Goal: Task Accomplishment & Management: Manage account settings

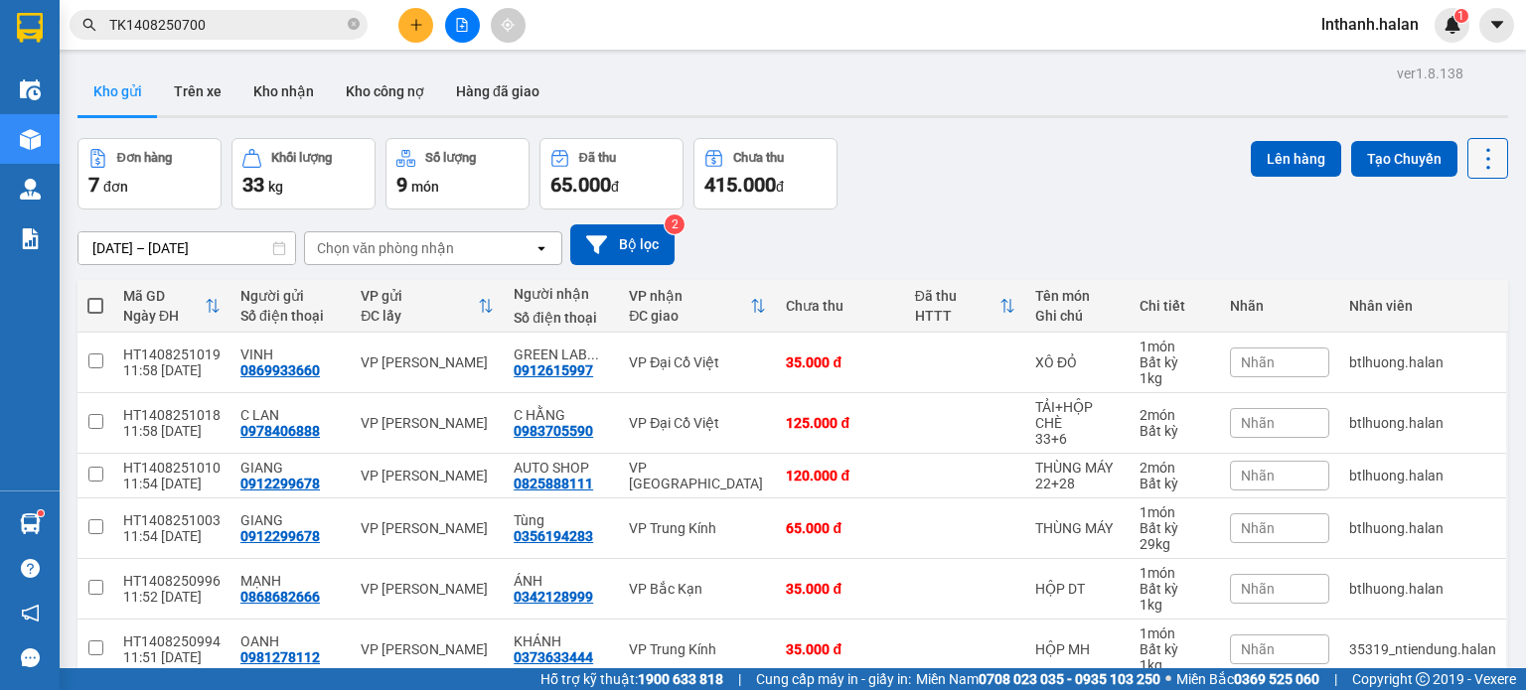
click at [1486, 150] on icon at bounding box center [1488, 158] width 4 height 21
click at [1453, 280] on span "Làm mới" at bounding box center [1445, 283] width 55 height 20
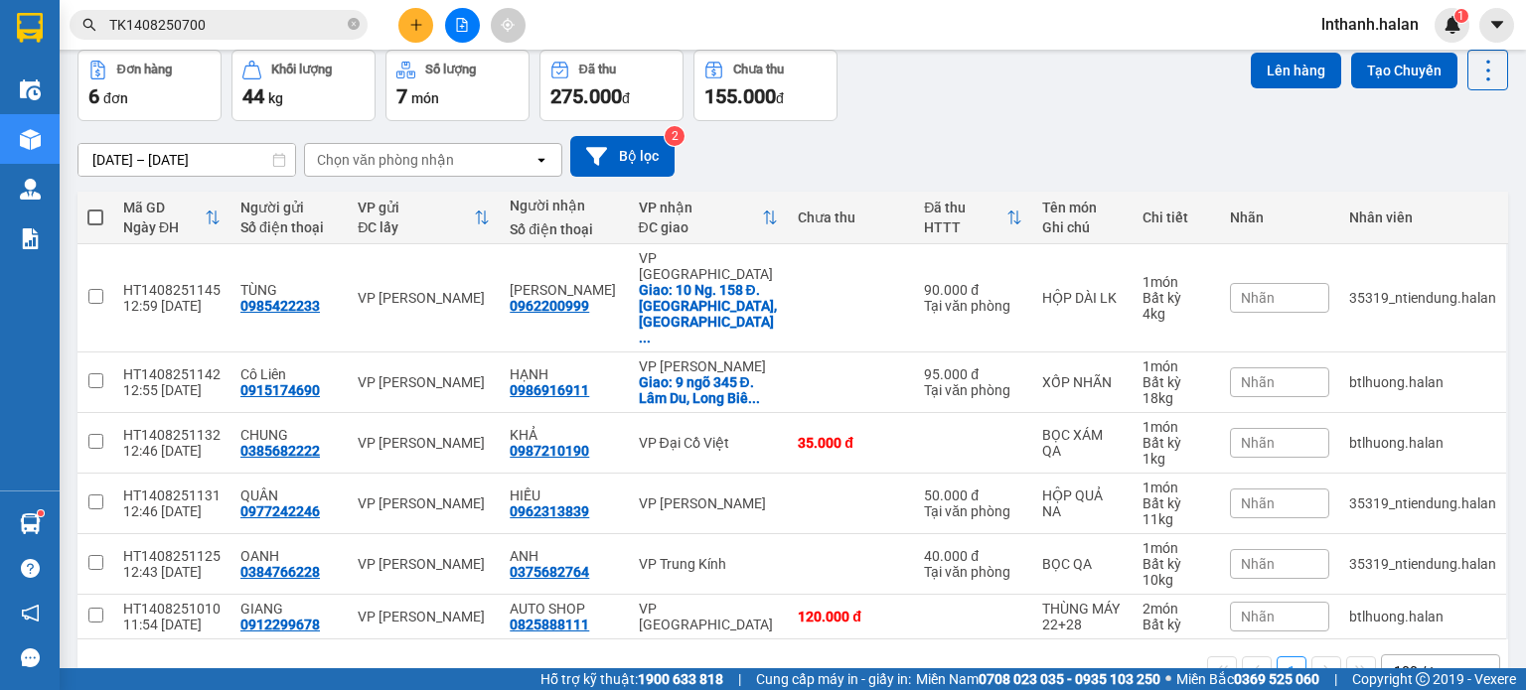
scroll to position [91, 0]
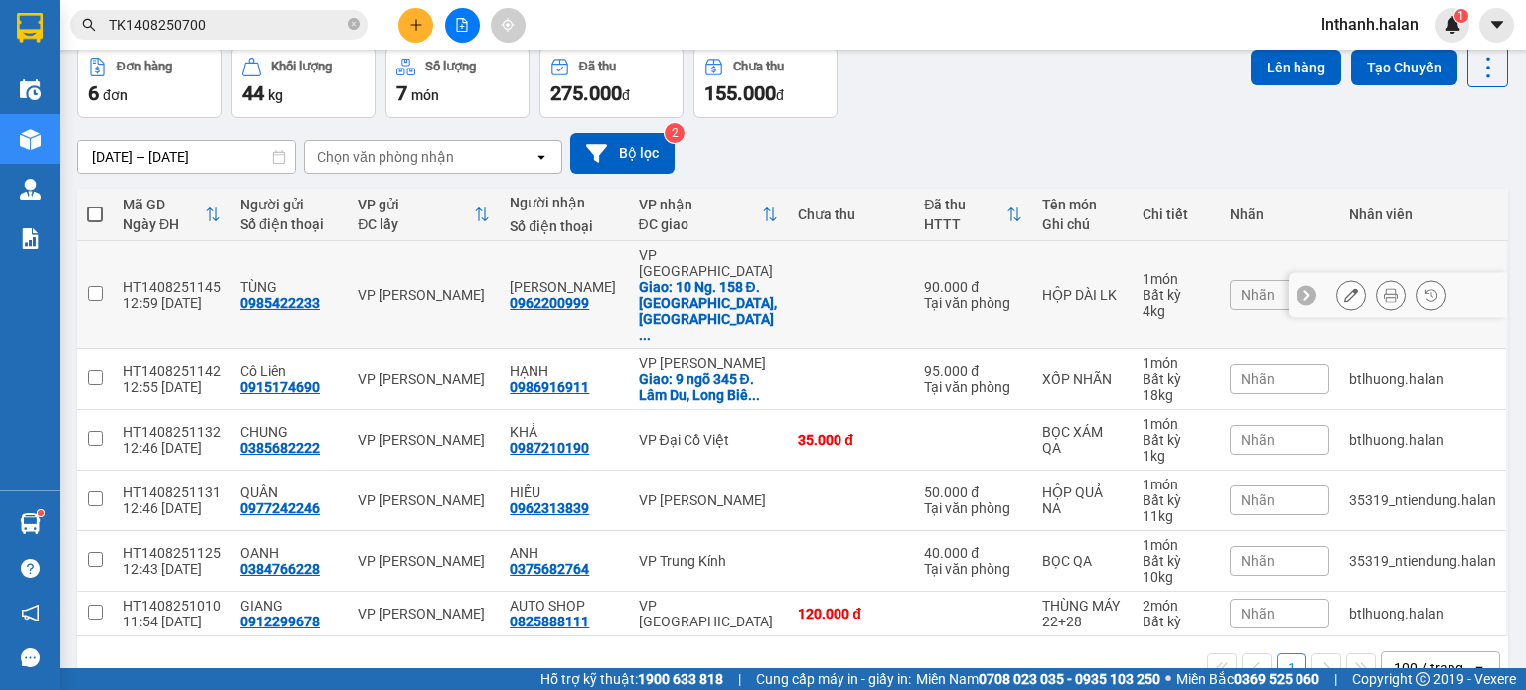
click at [823, 267] on td at bounding box center [851, 295] width 126 height 108
checkbox input "true"
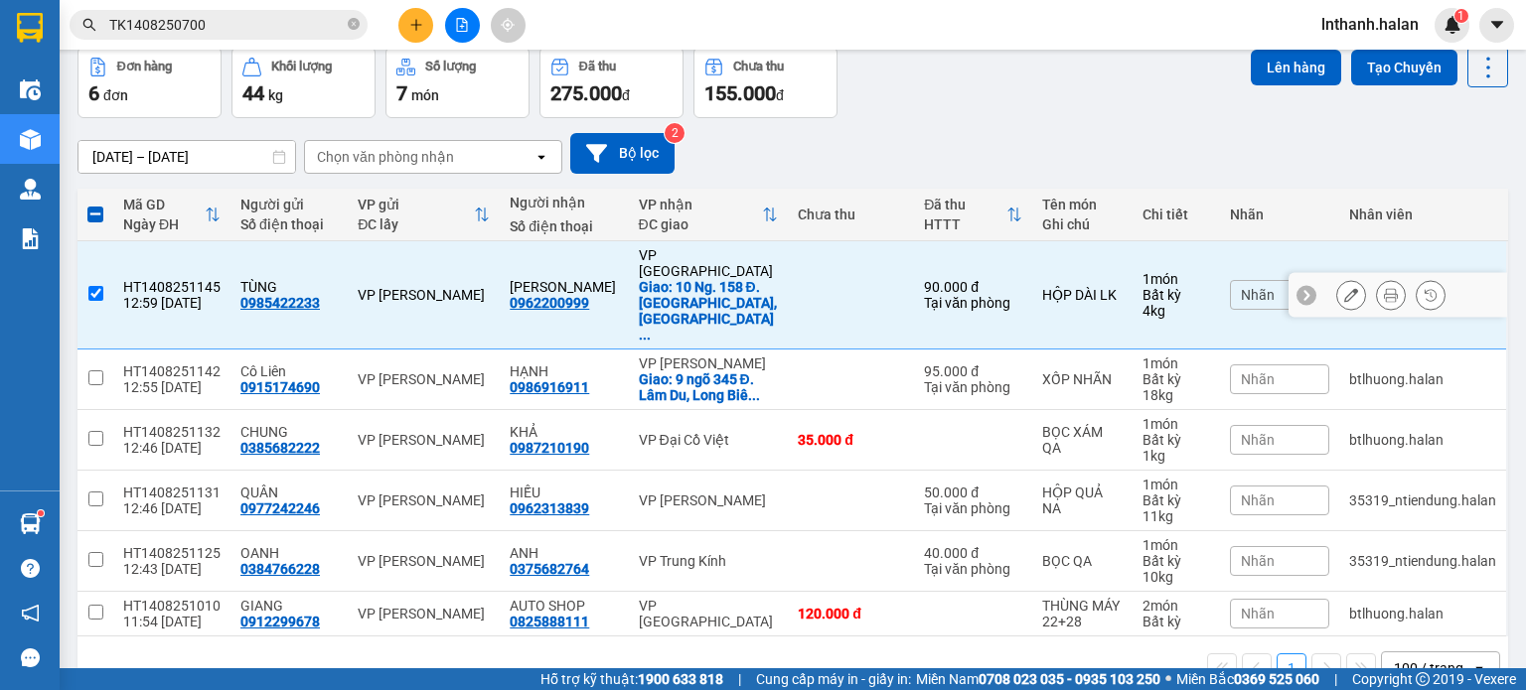
click at [1344, 288] on icon at bounding box center [1351, 295] width 14 height 14
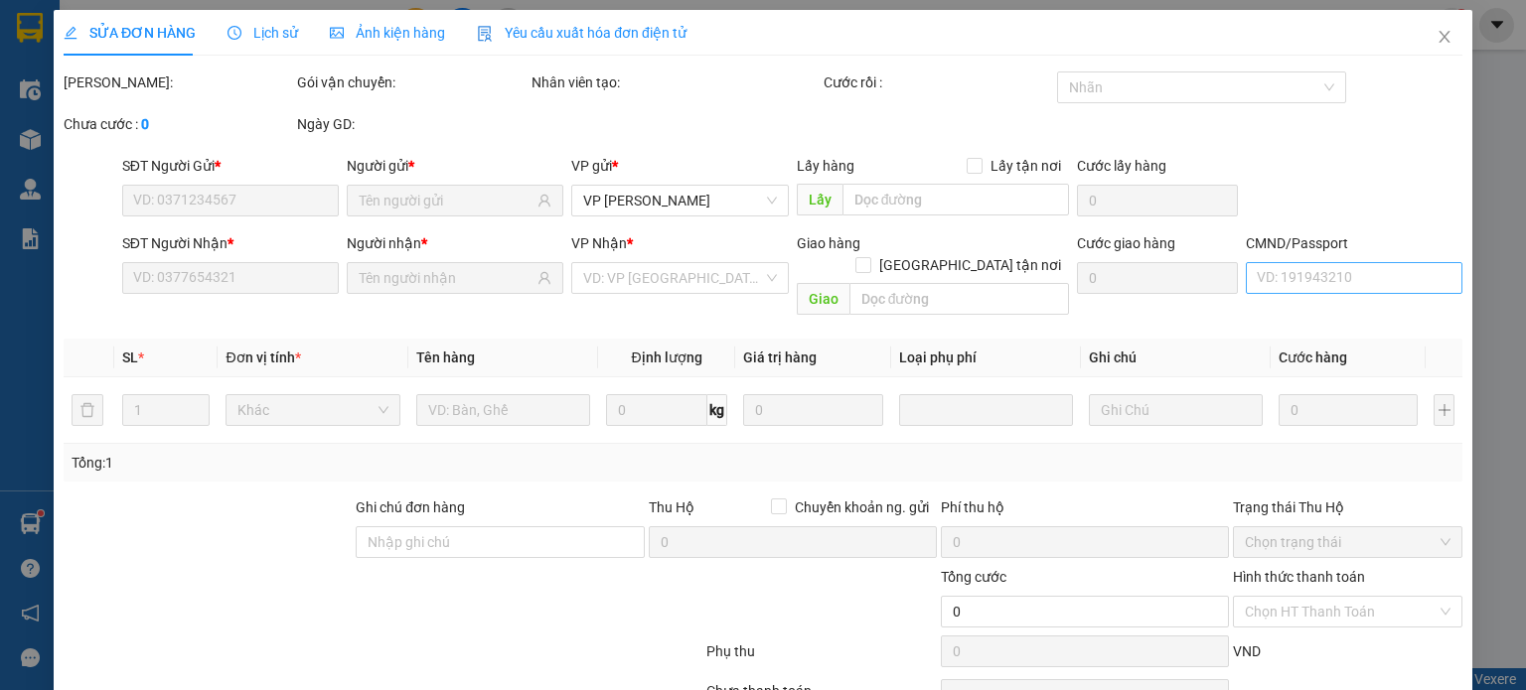
type input "0985422233"
type input "0962200999"
checkbox input "true"
type input "10 Ng. 158 Đ. Thanh Bình, Khu đô thị Mỗ Lao, Hà Đông, Hà Nội, Vietnam"
type input "90.000"
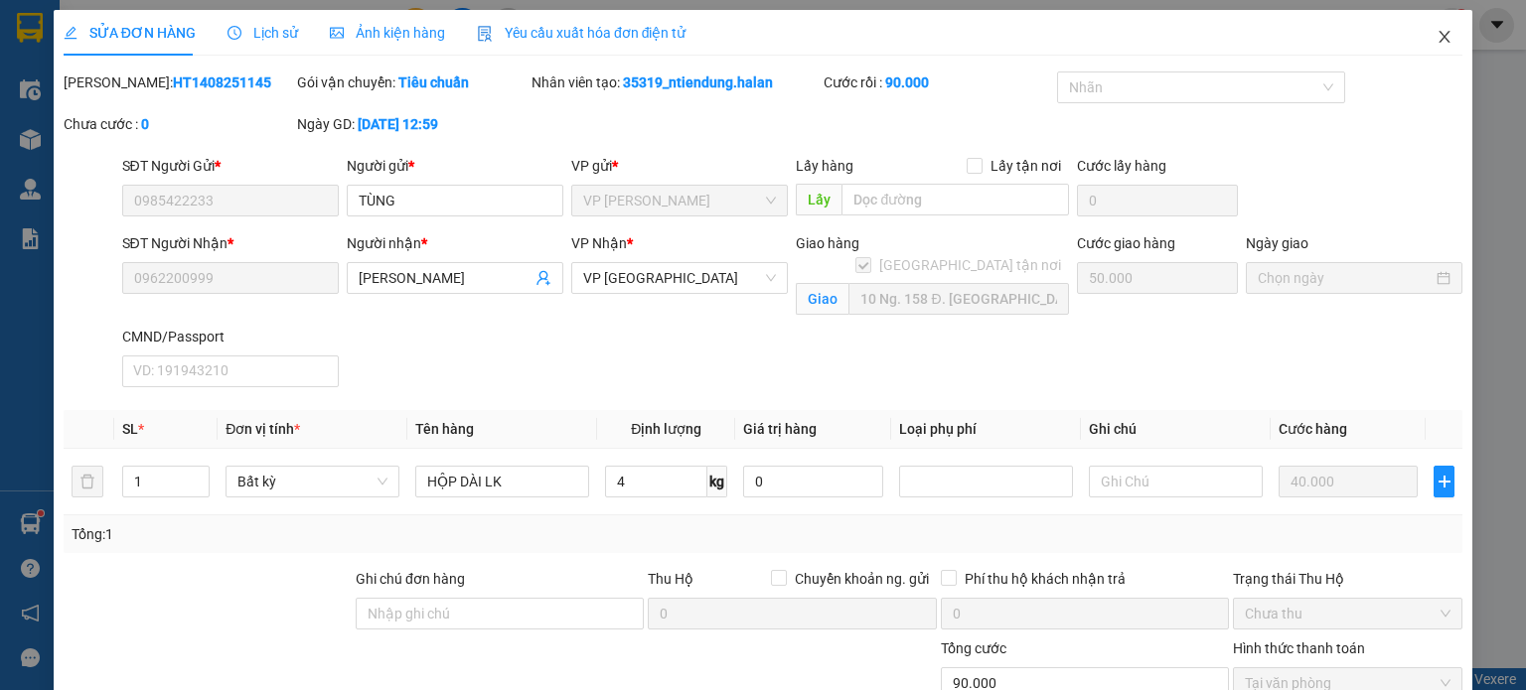
click at [1435, 29] on span "Close" at bounding box center [1445, 38] width 56 height 56
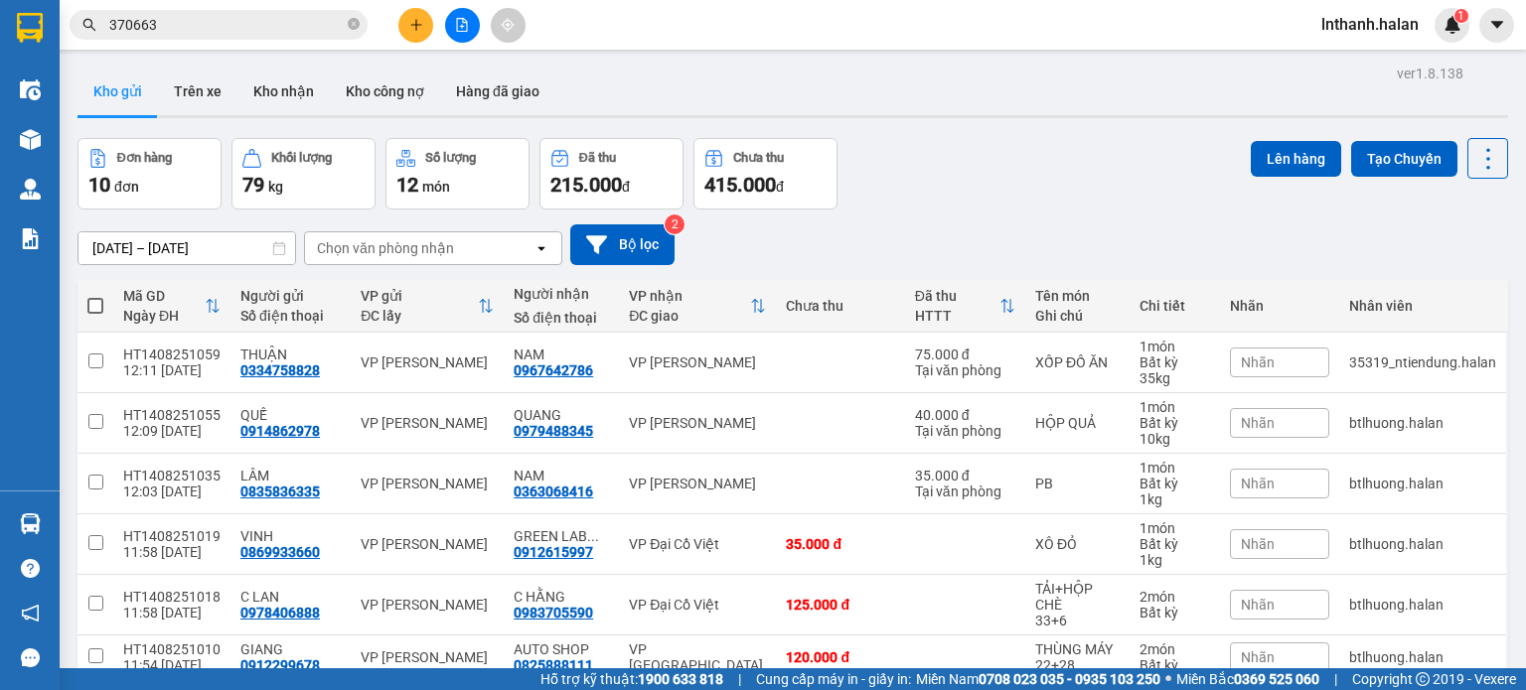
click at [1020, 149] on section "Kết quả tìm kiếm ( 1536 ) Bộ lọc Mã ĐH Trạng thái Món hàng Thu hộ Tổng cước Chư…" at bounding box center [763, 345] width 1526 height 690
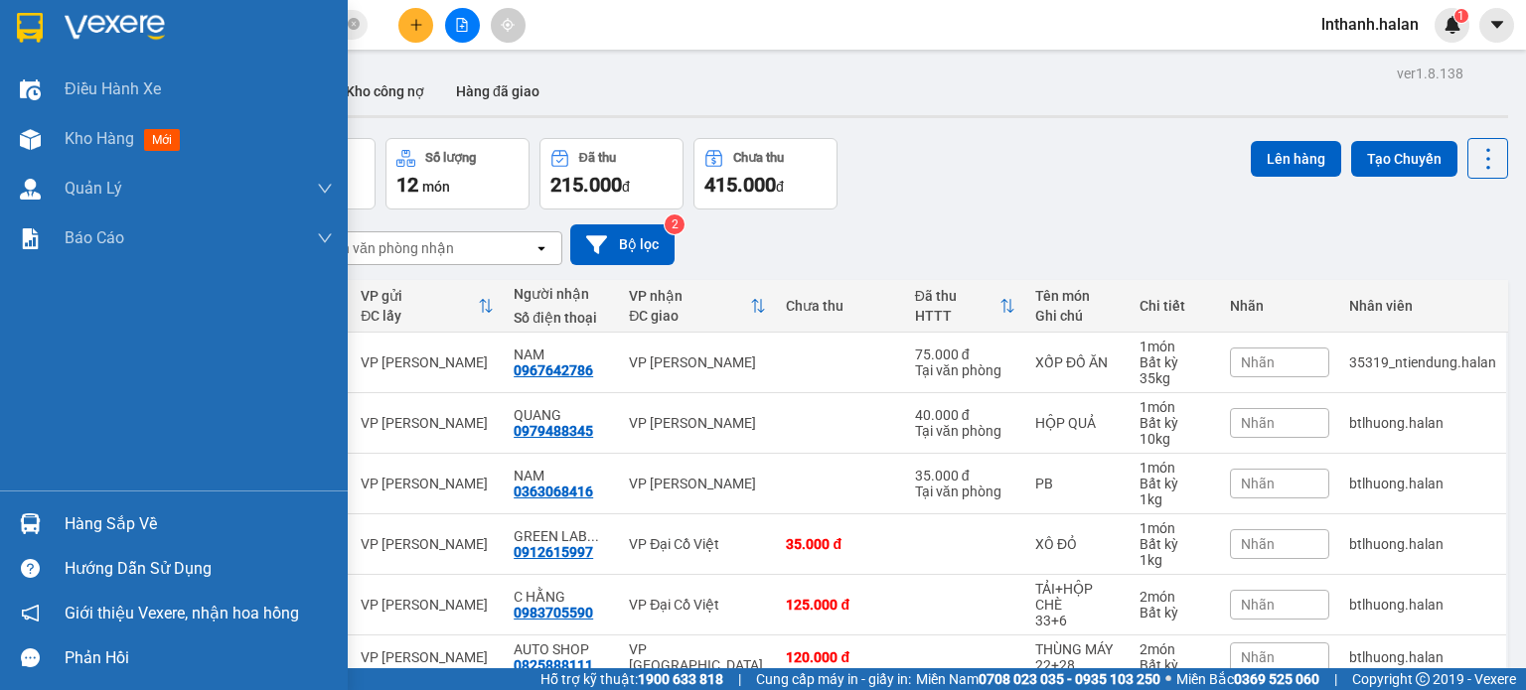
click at [108, 526] on div "Hàng sắp về" at bounding box center [199, 525] width 268 height 30
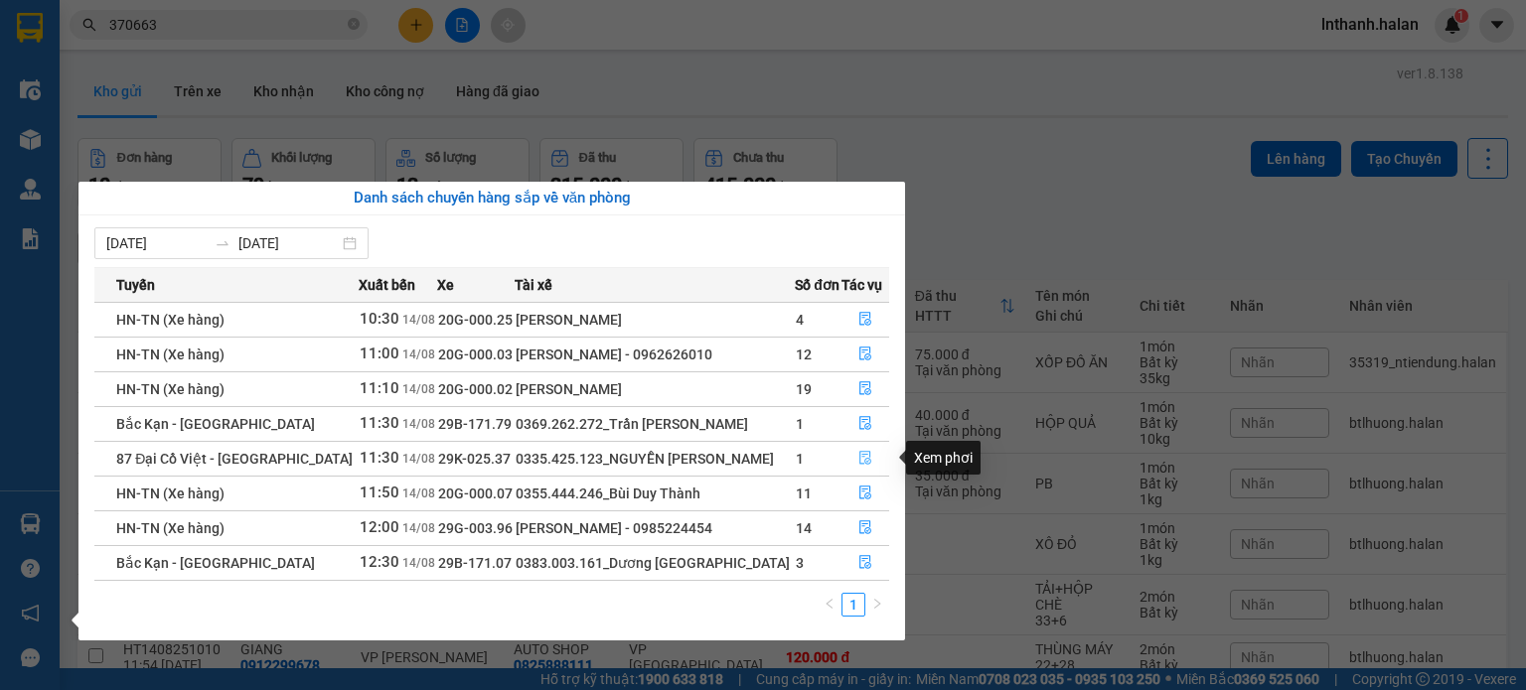
click at [858, 460] on icon "file-done" at bounding box center [865, 458] width 14 height 14
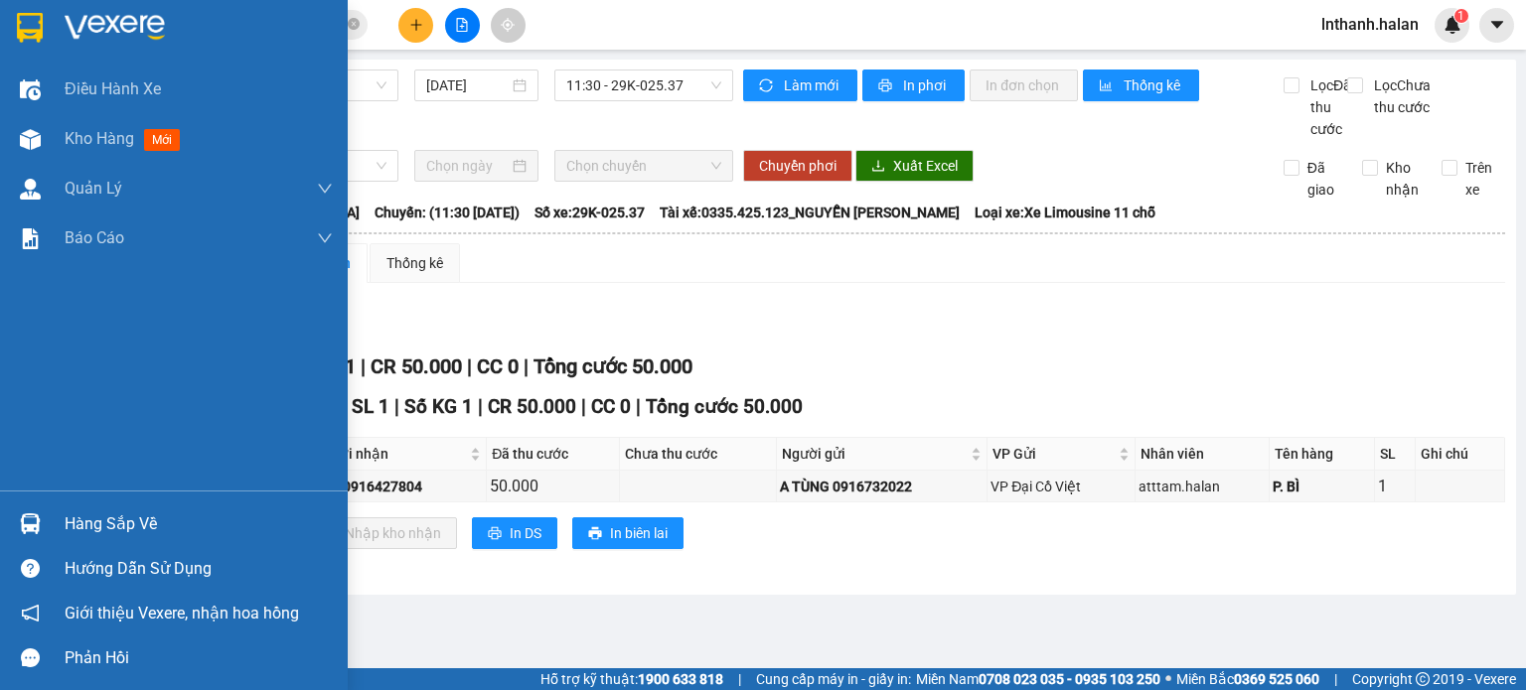
click at [116, 525] on div "Hàng sắp về" at bounding box center [199, 525] width 268 height 30
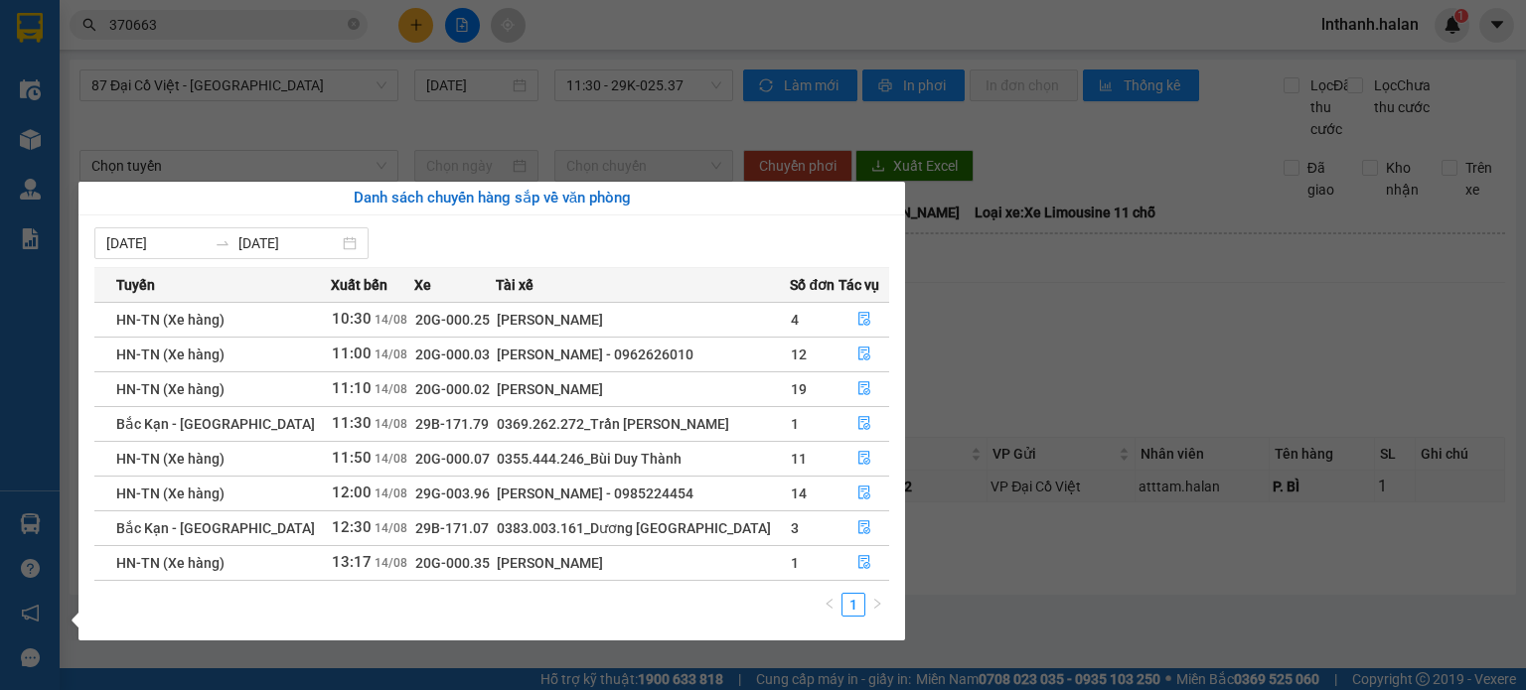
click at [1216, 339] on section "Kết quả tìm kiếm ( 1536 ) Bộ lọc Mã ĐH Trạng thái Món hàng Thu hộ Tổng cước Chư…" at bounding box center [763, 345] width 1526 height 690
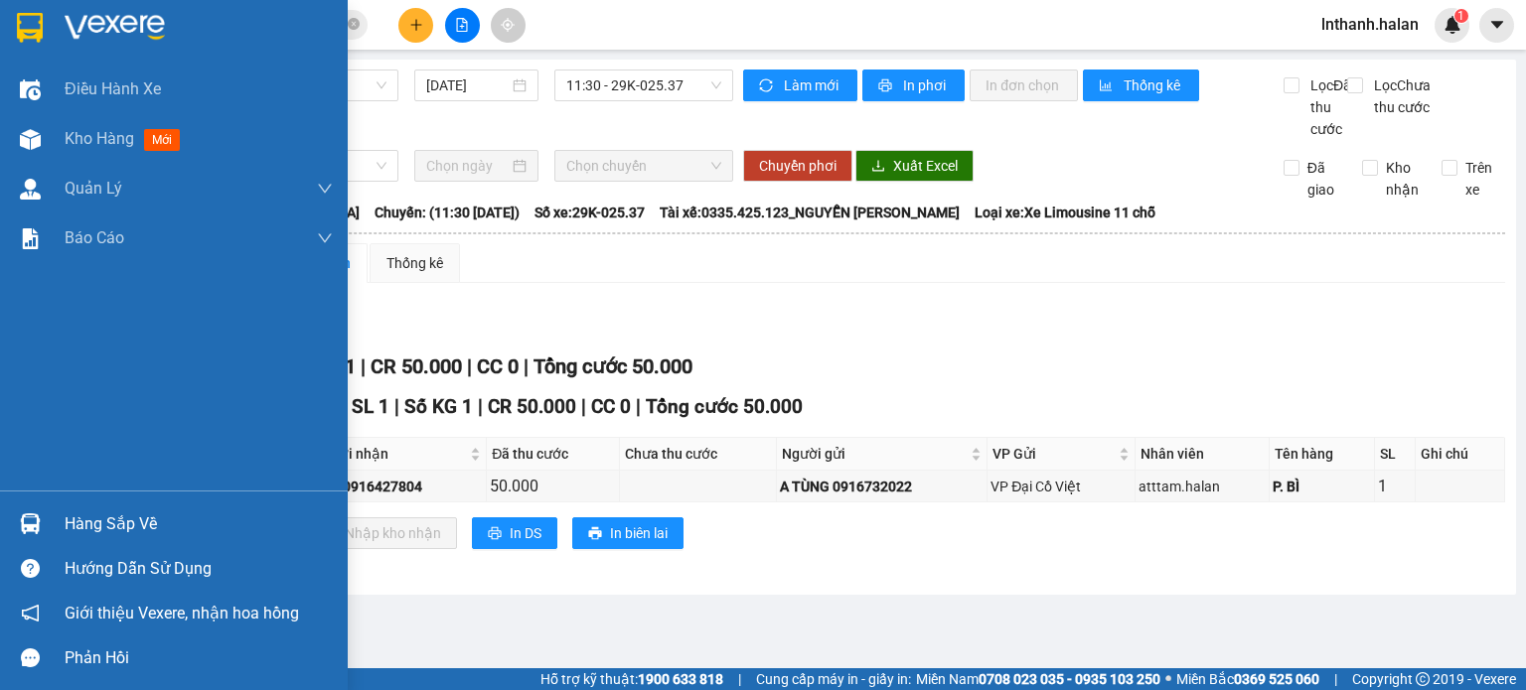
click at [92, 530] on div "Hàng sắp về" at bounding box center [199, 525] width 268 height 30
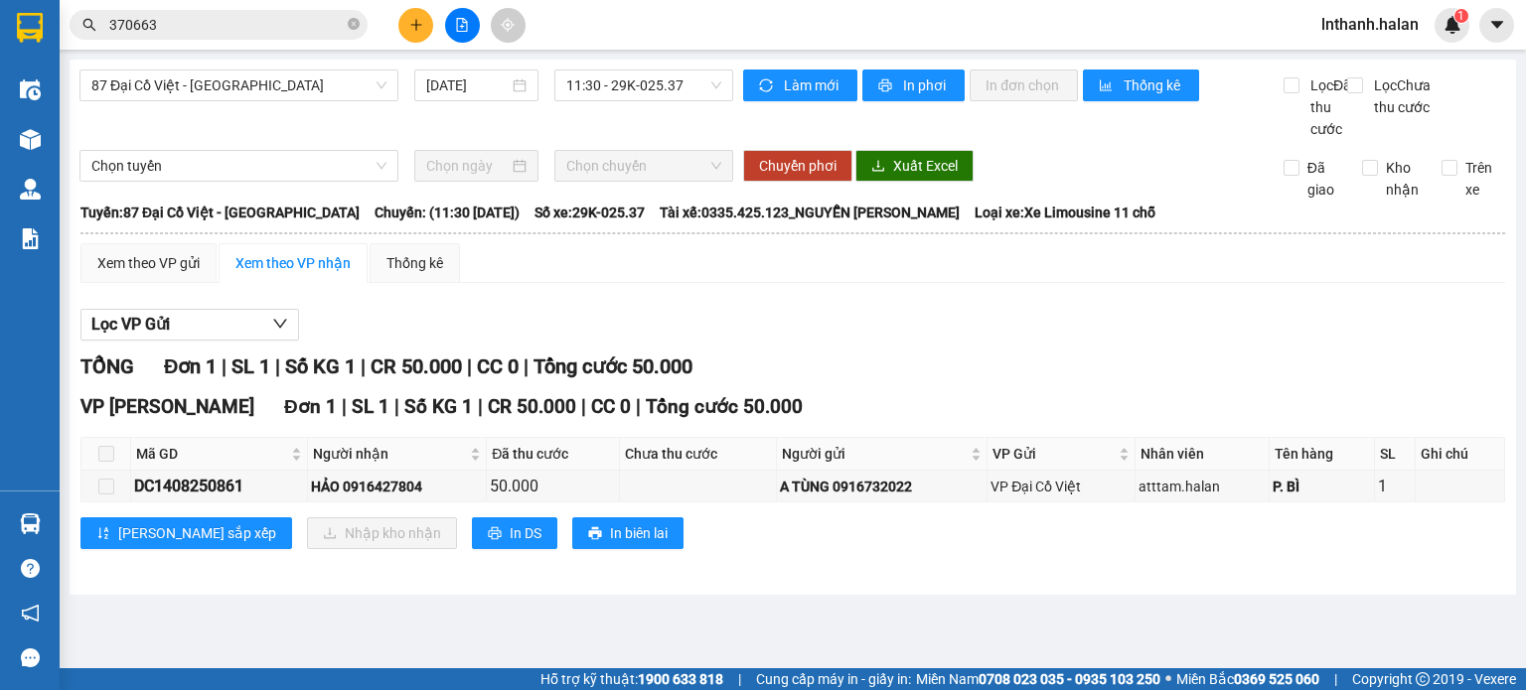
click at [1134, 340] on section "Kết quả tìm kiếm ( 1536 ) Bộ lọc Mã ĐH Trạng thái Món hàng Thu hộ Tổng cước Chư…" at bounding box center [763, 345] width 1526 height 690
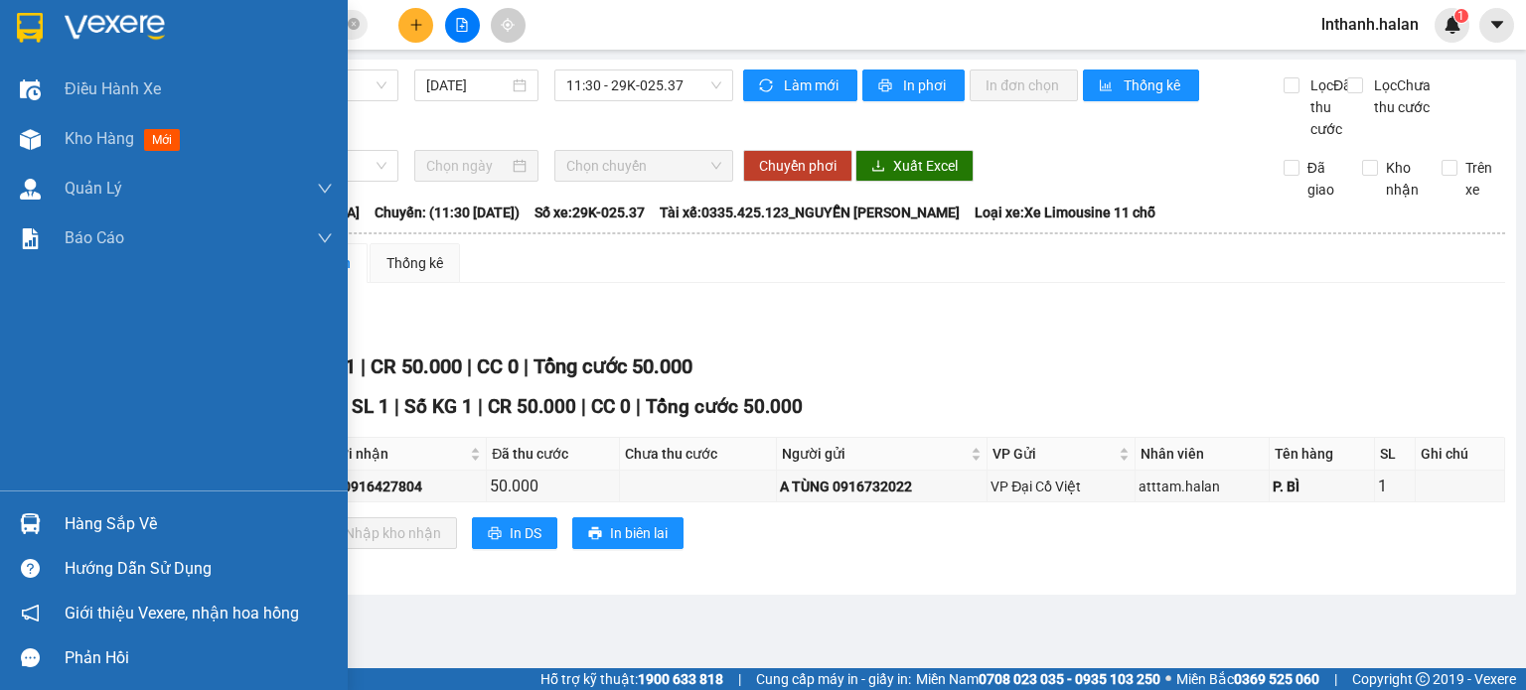
click at [75, 524] on div "Hàng sắp về" at bounding box center [199, 525] width 268 height 30
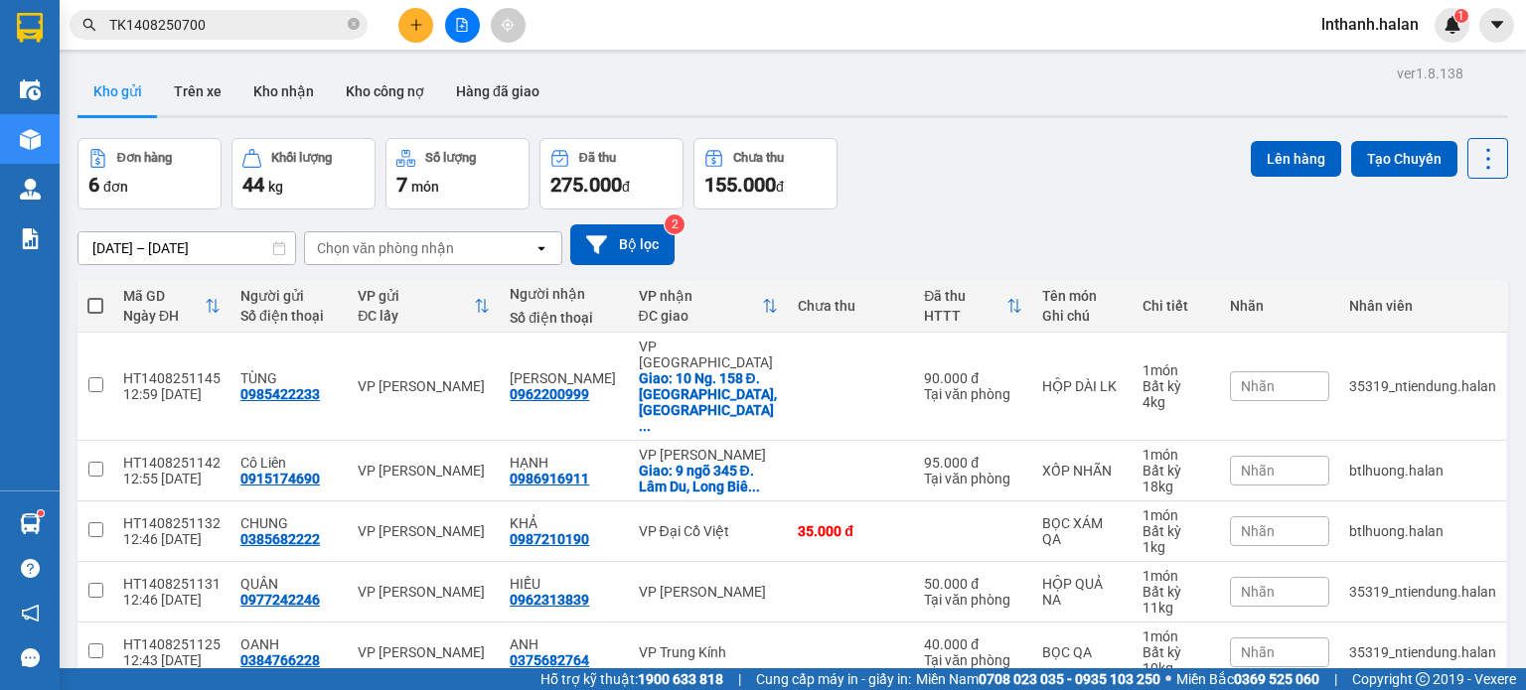
click at [447, 249] on div "Chọn văn phòng nhận" at bounding box center [385, 248] width 137 height 20
type input "bk"
click at [440, 302] on div "VP Bắc Kạn" at bounding box center [433, 290] width 258 height 36
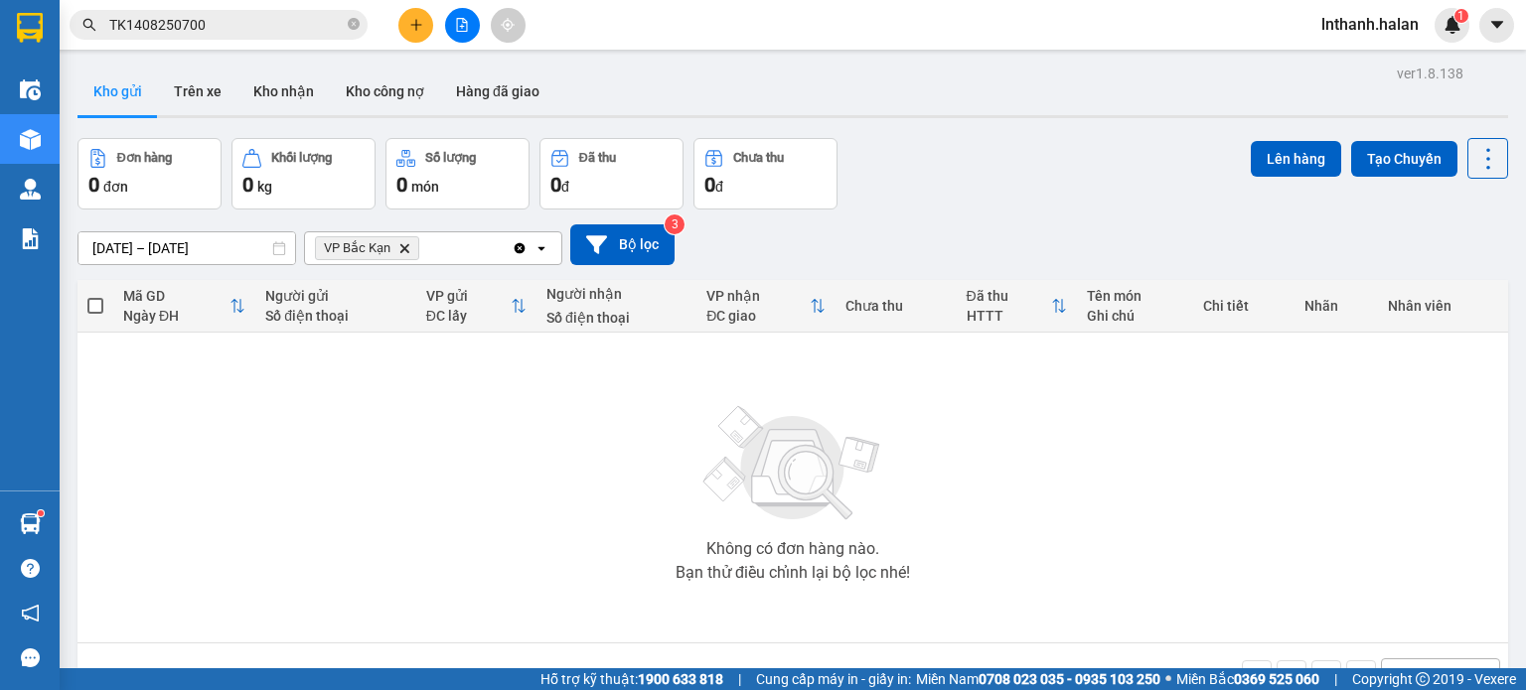
click at [519, 249] on icon "Clear all" at bounding box center [520, 247] width 11 height 11
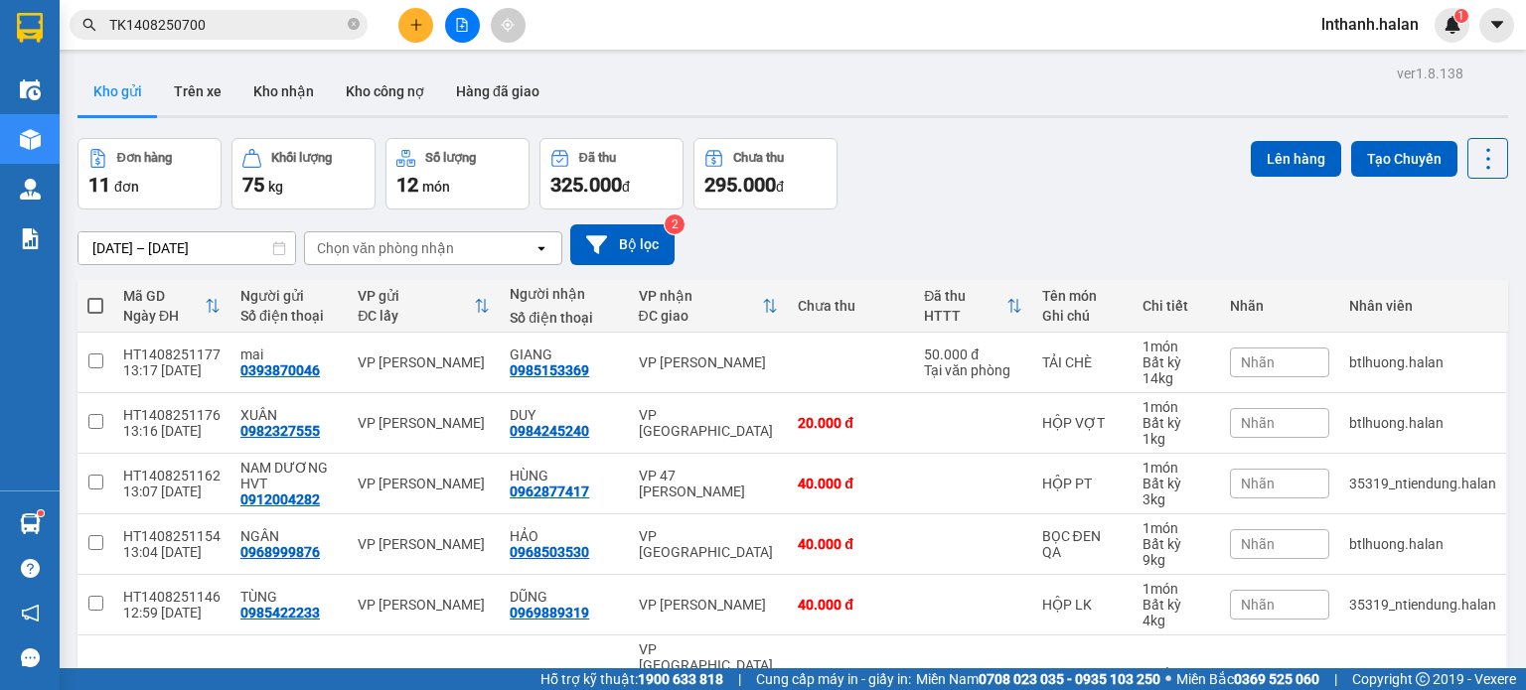
click at [275, 36] on span "TK1408250700" at bounding box center [219, 25] width 298 height 30
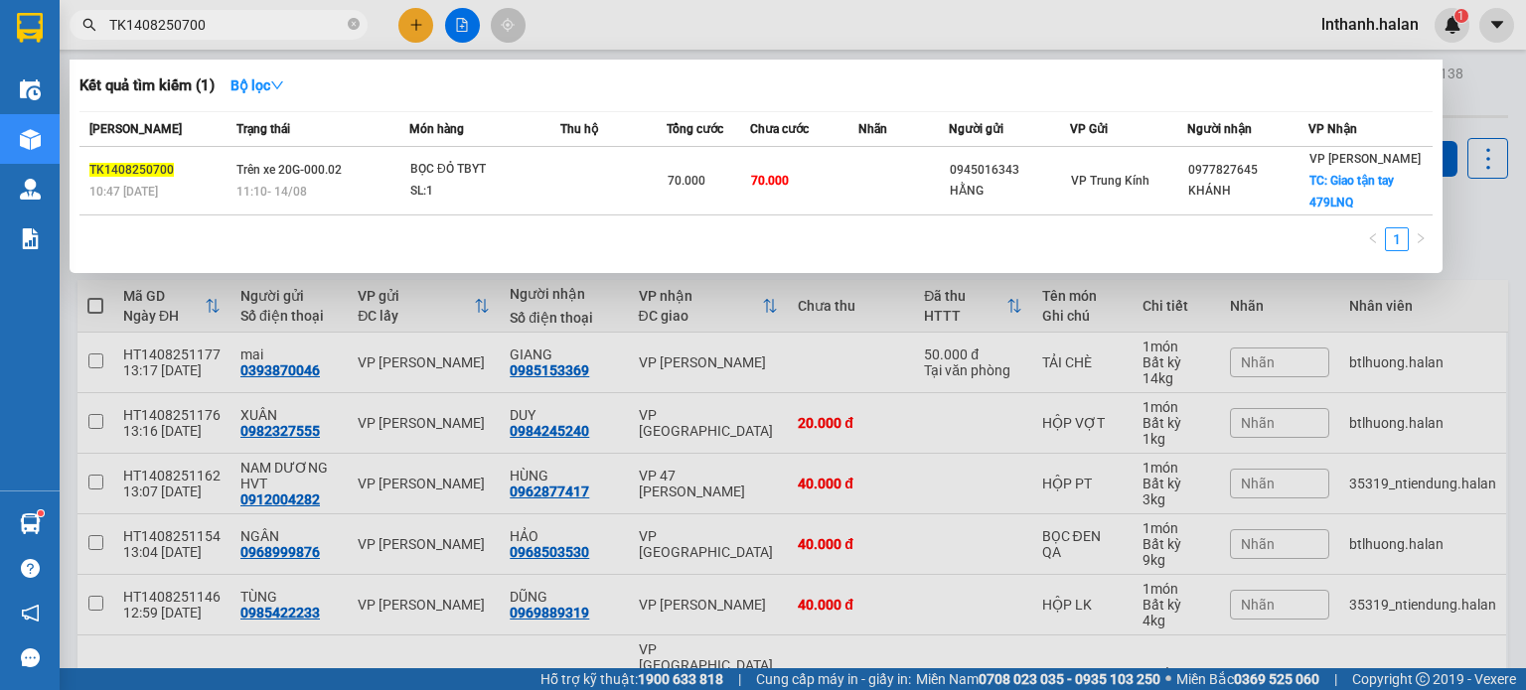
click at [284, 23] on input "TK1408250700" at bounding box center [226, 25] width 234 height 22
type input "299678"
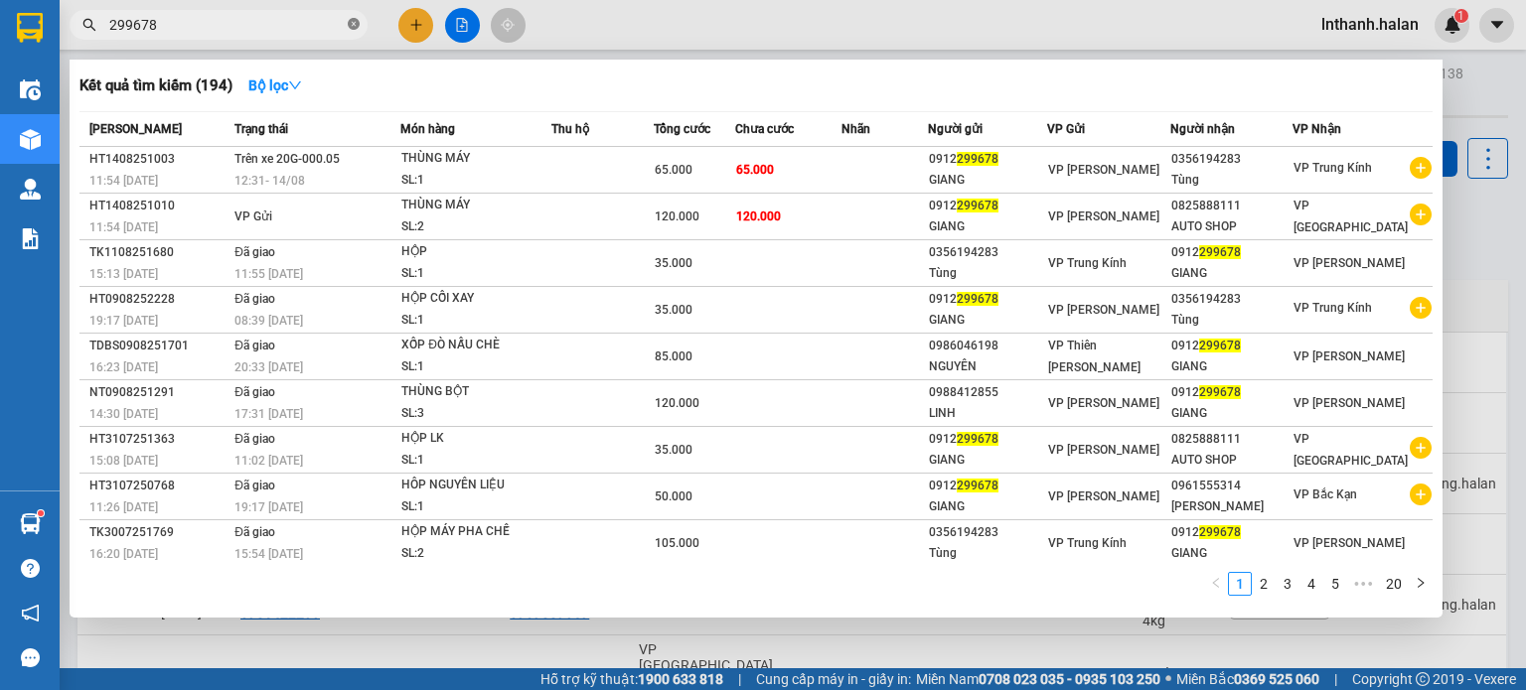
click at [353, 26] on icon "close-circle" at bounding box center [354, 24] width 12 height 12
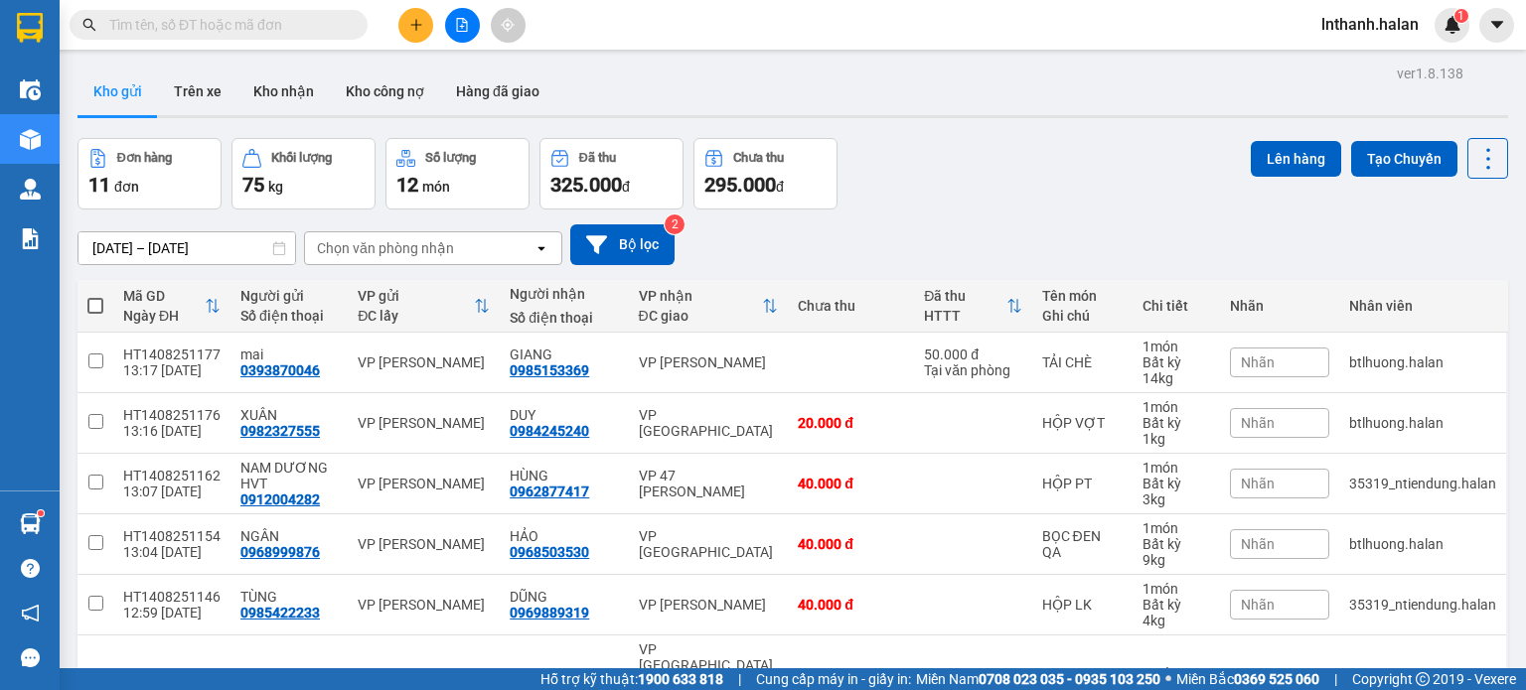
click at [305, 22] on input "text" at bounding box center [226, 25] width 234 height 22
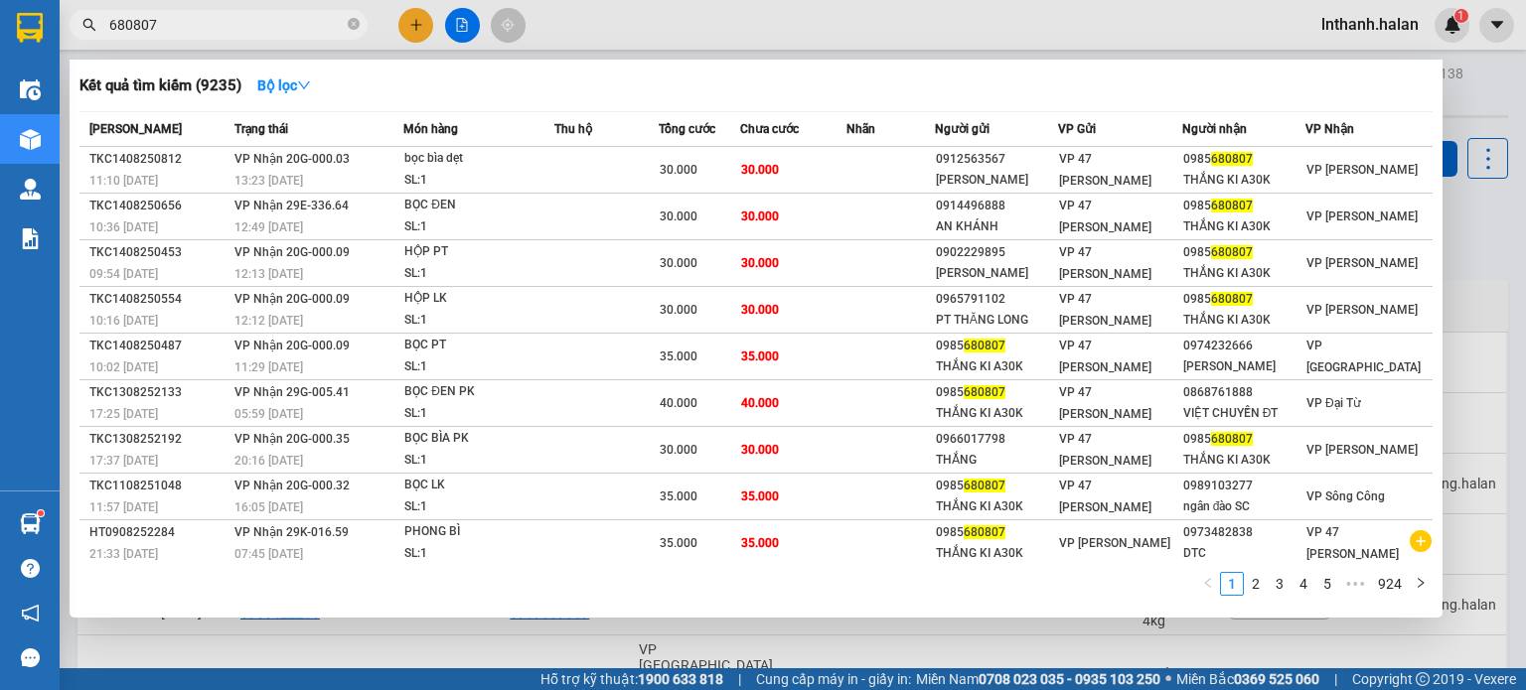
click at [465, 81] on div "Kết quả tìm kiếm ( 9235 ) Bộ lọc" at bounding box center [755, 86] width 1353 height 32
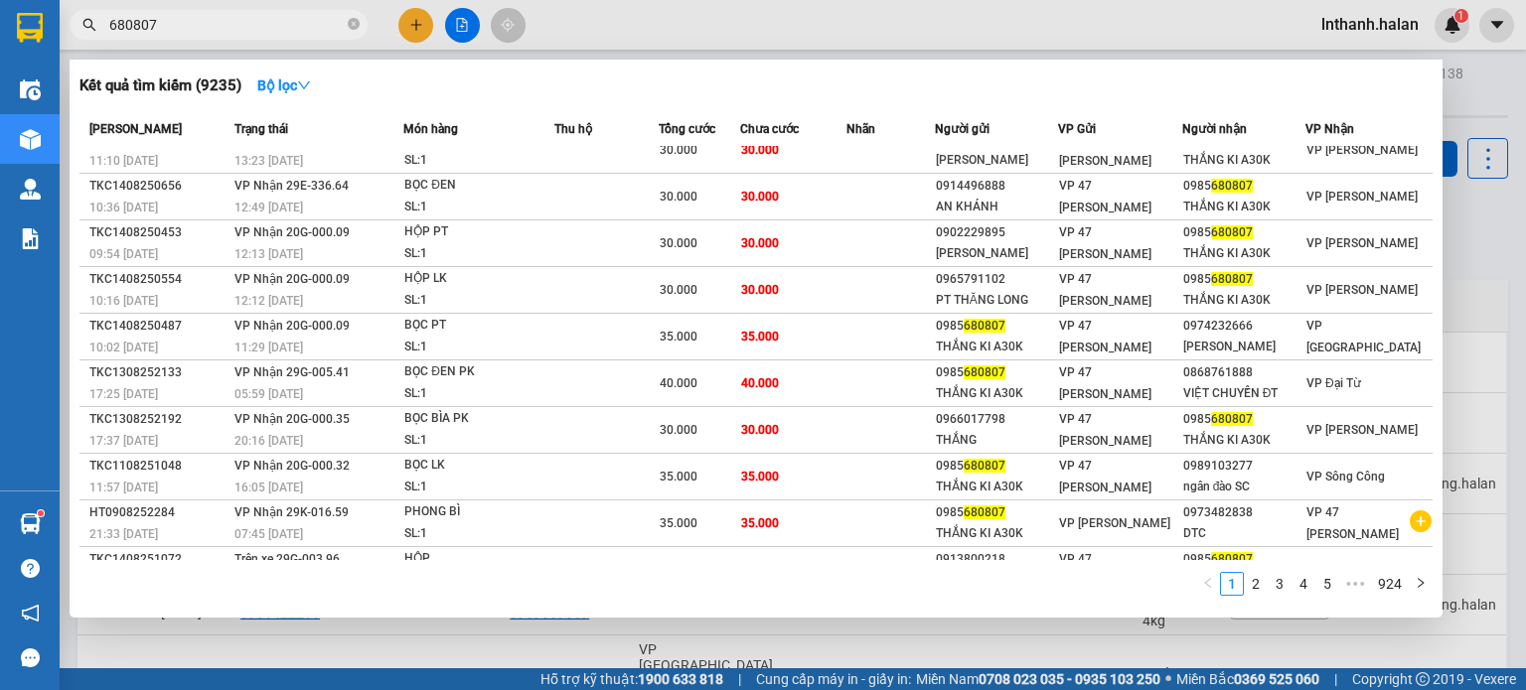
scroll to position [48, 0]
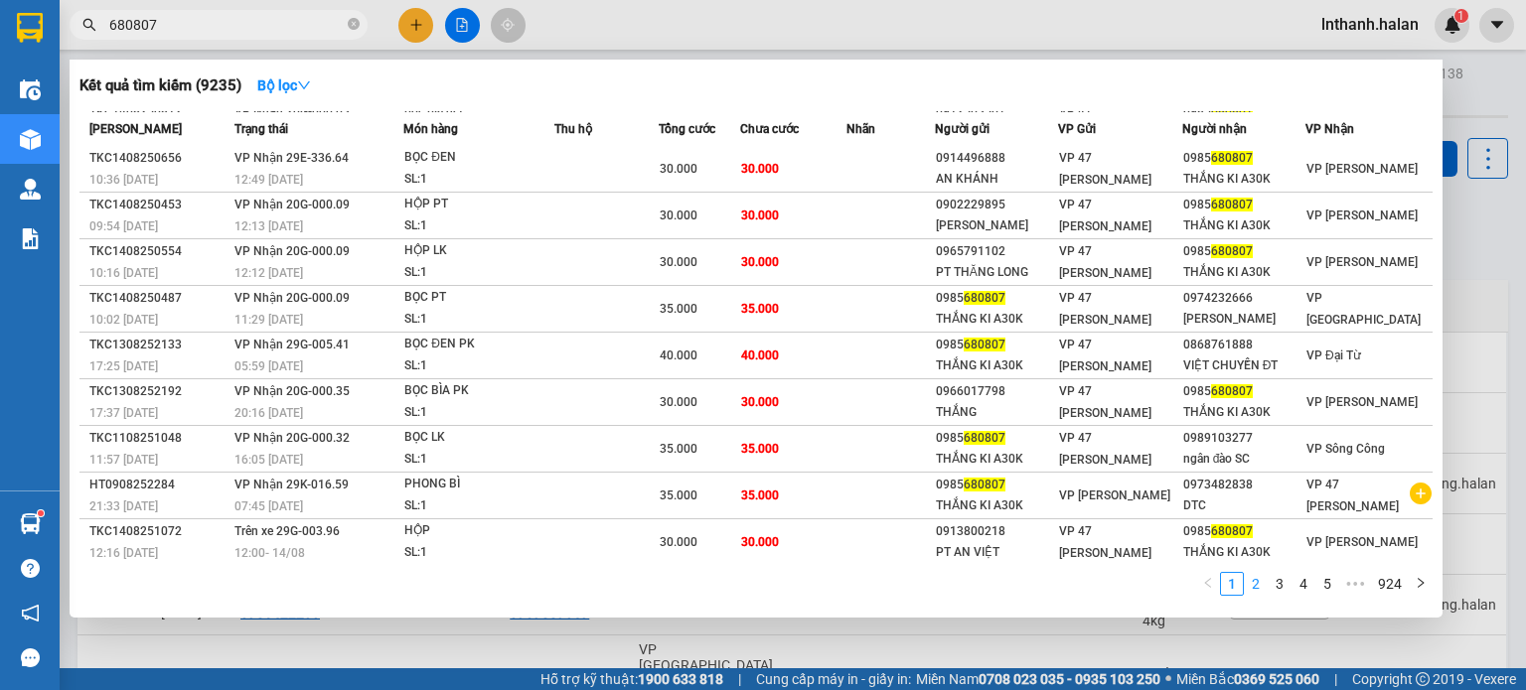
click at [1264, 587] on link "2" at bounding box center [1256, 584] width 22 height 22
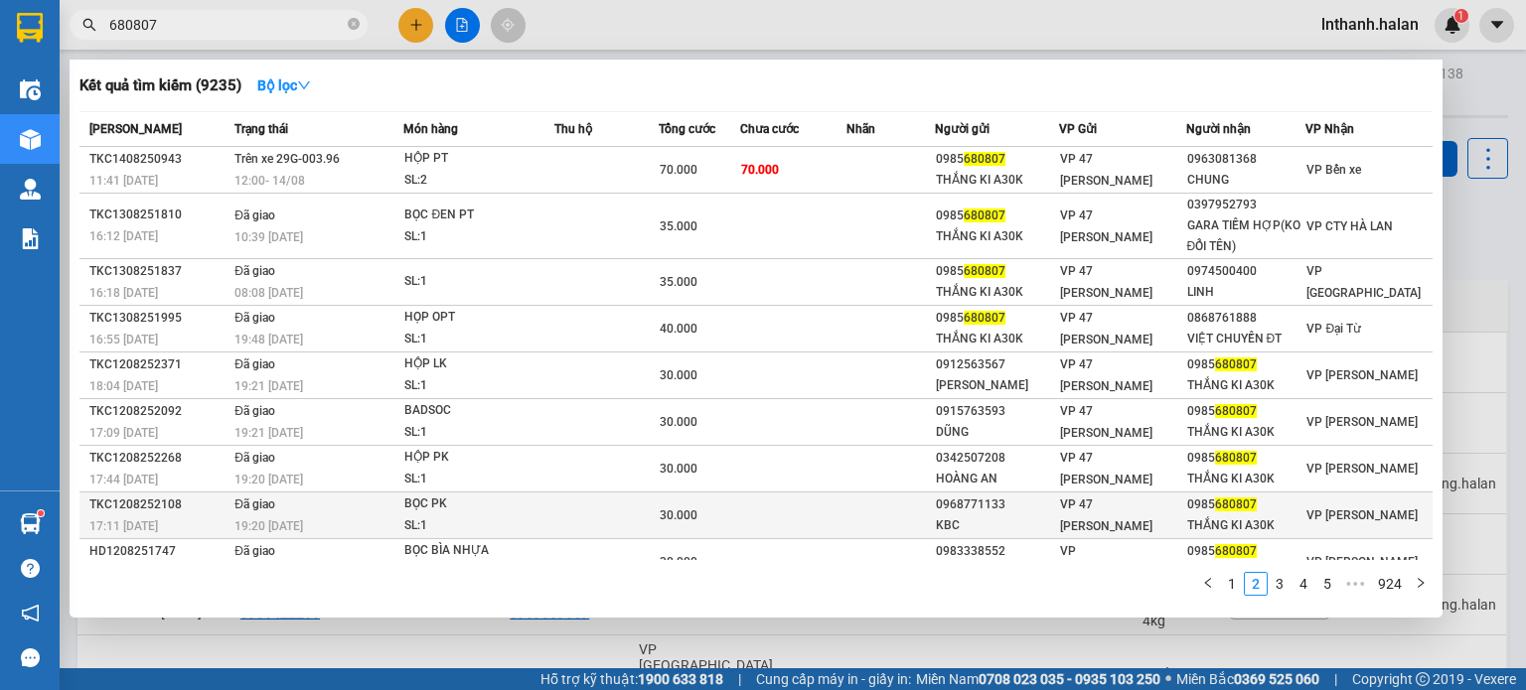
scroll to position [0, 0]
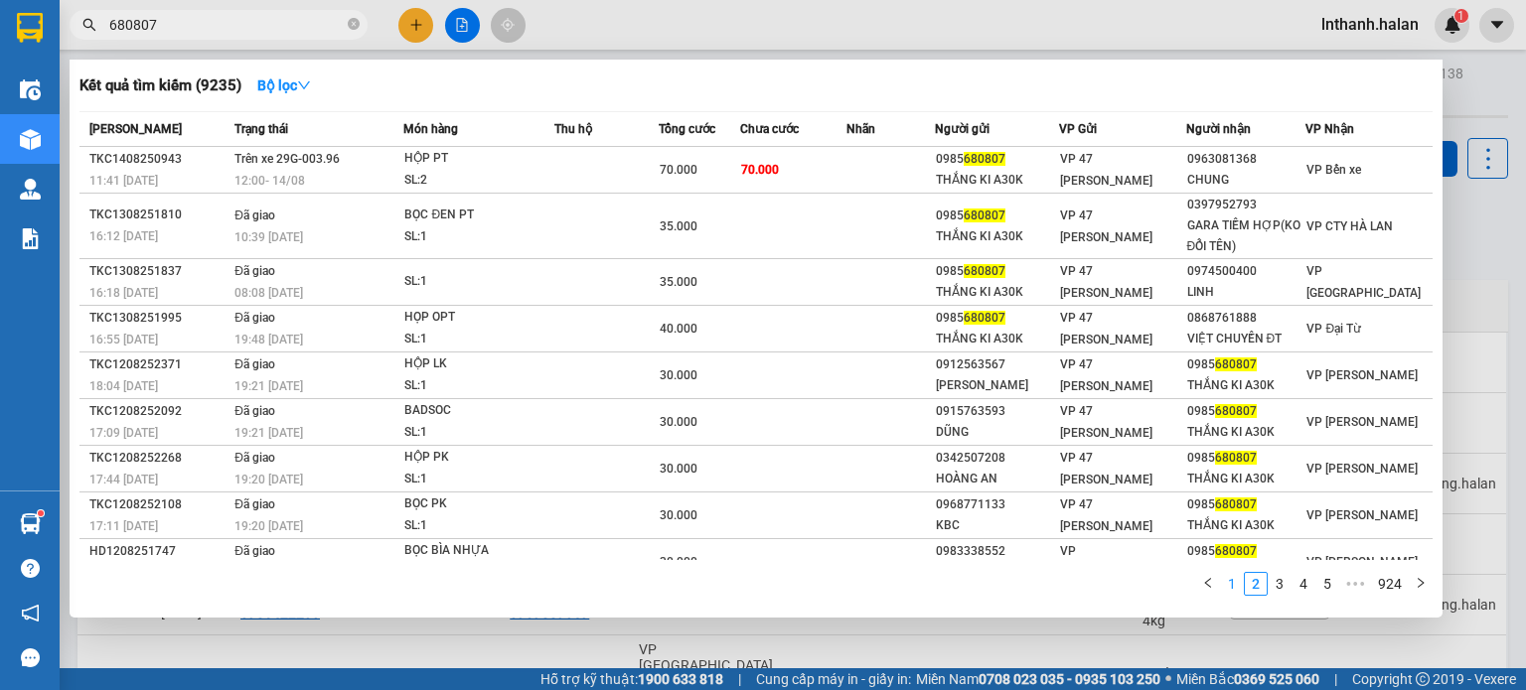
click at [1230, 582] on link "1" at bounding box center [1232, 584] width 22 height 22
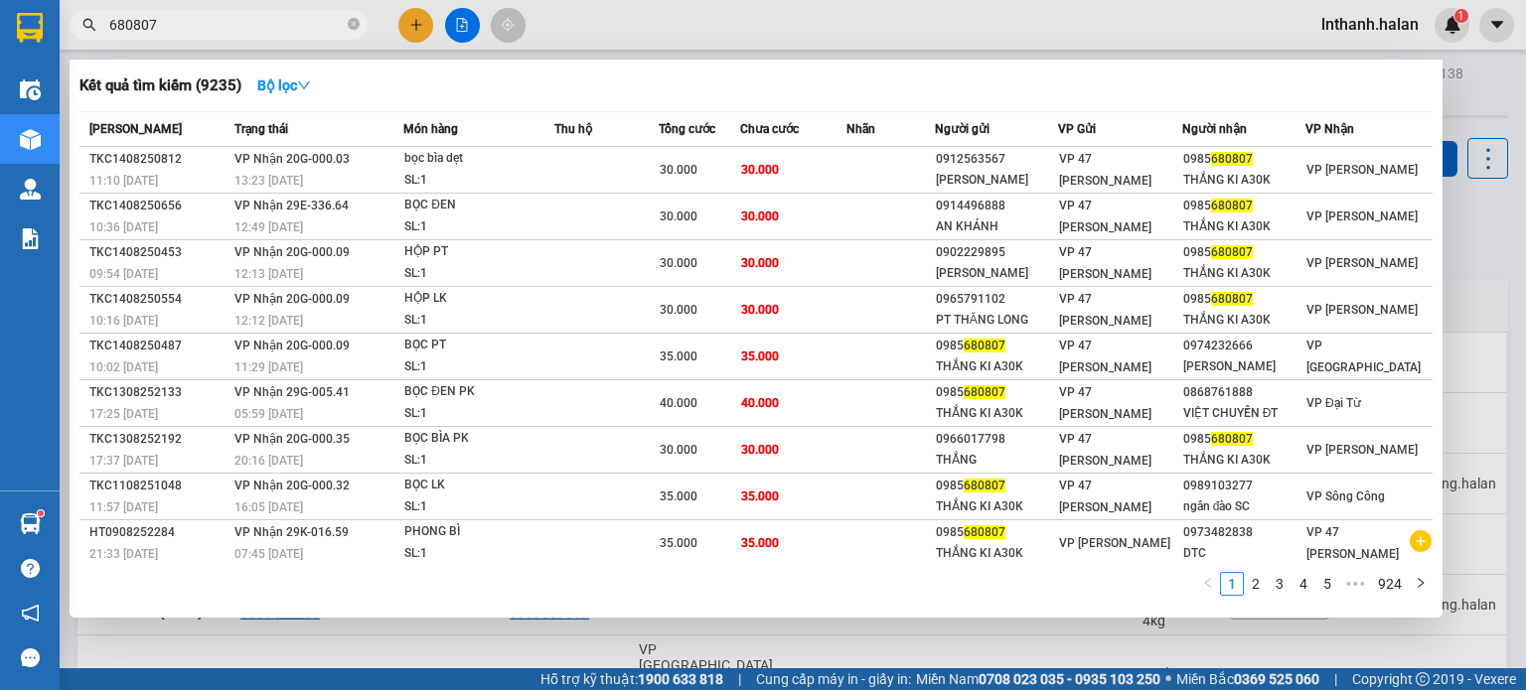
click at [302, 25] on input "680807" at bounding box center [226, 25] width 234 height 22
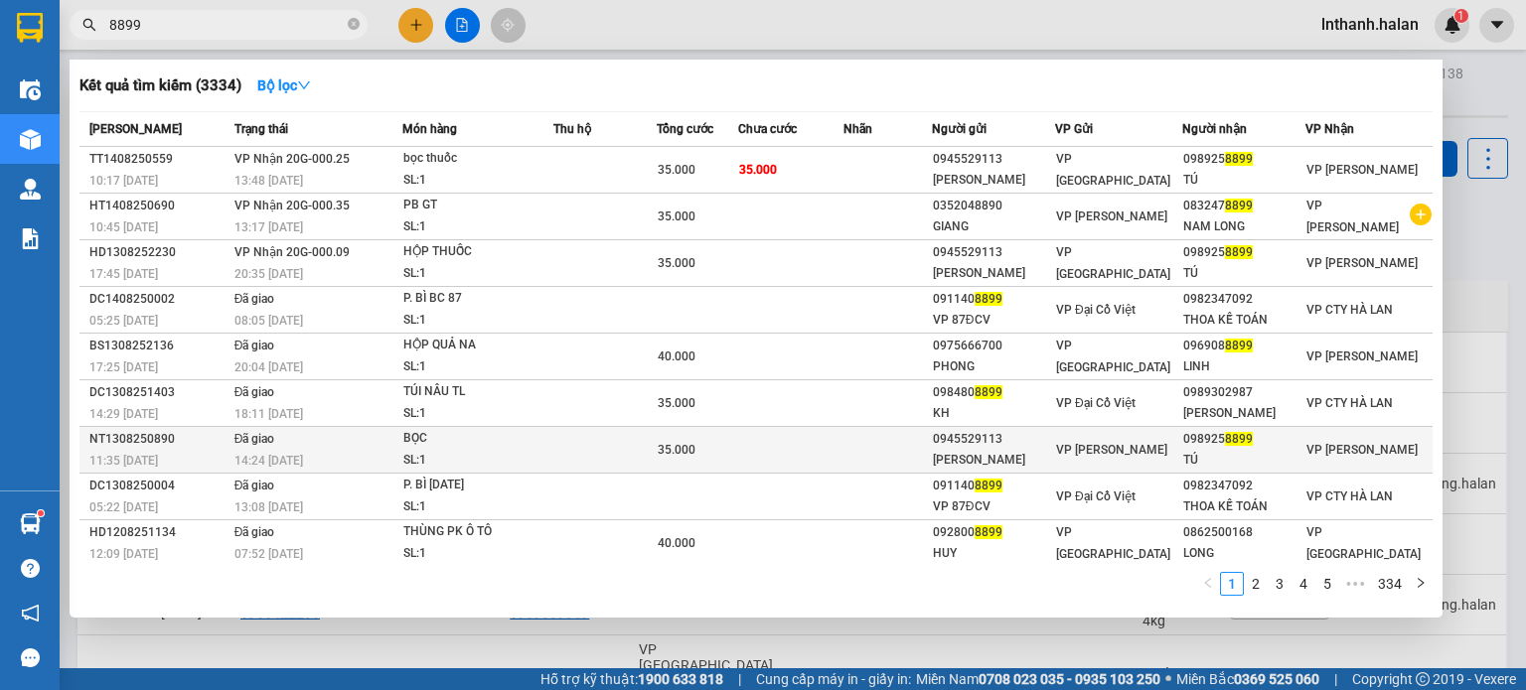
type input "8899"
click at [649, 454] on td at bounding box center [604, 450] width 103 height 47
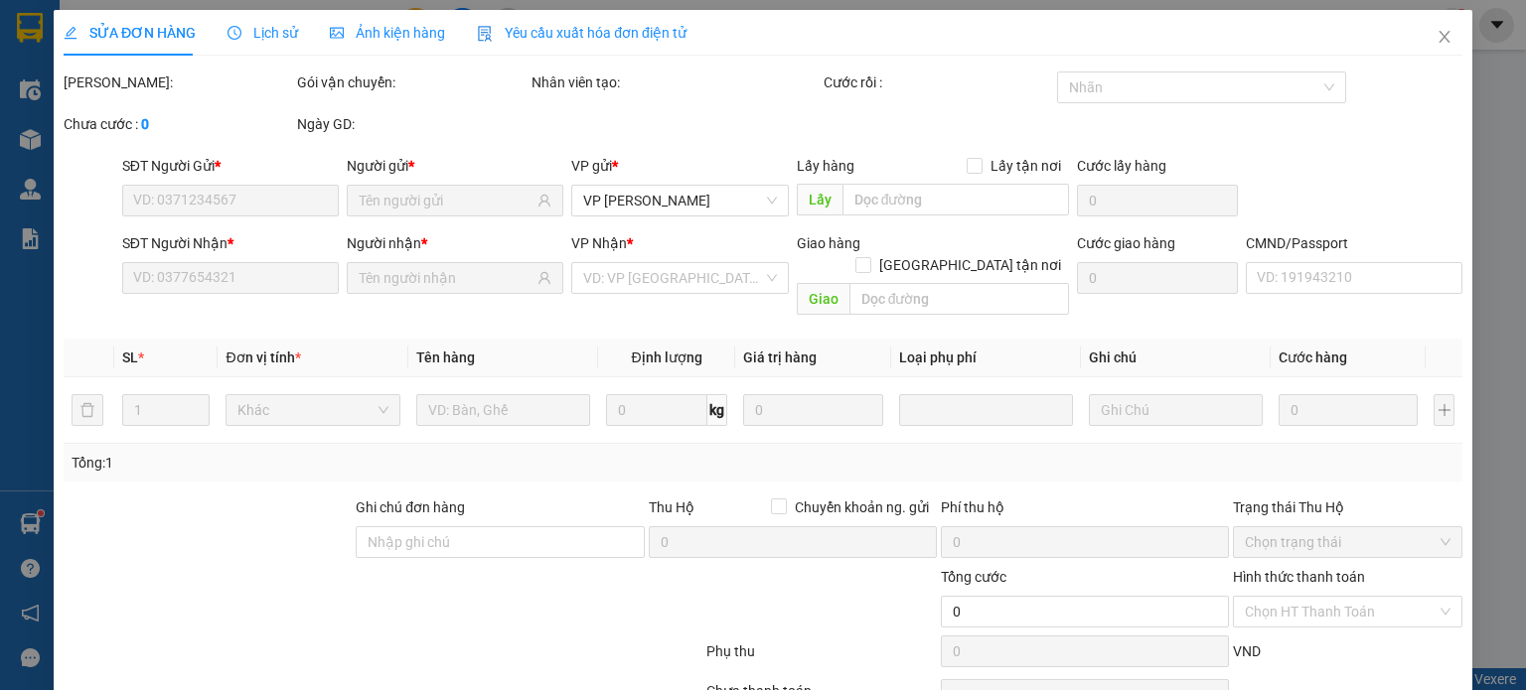
type input "0945529113"
type input "[PERSON_NAME]"
type input "0989258899"
type input "TÚ"
type input "35.000"
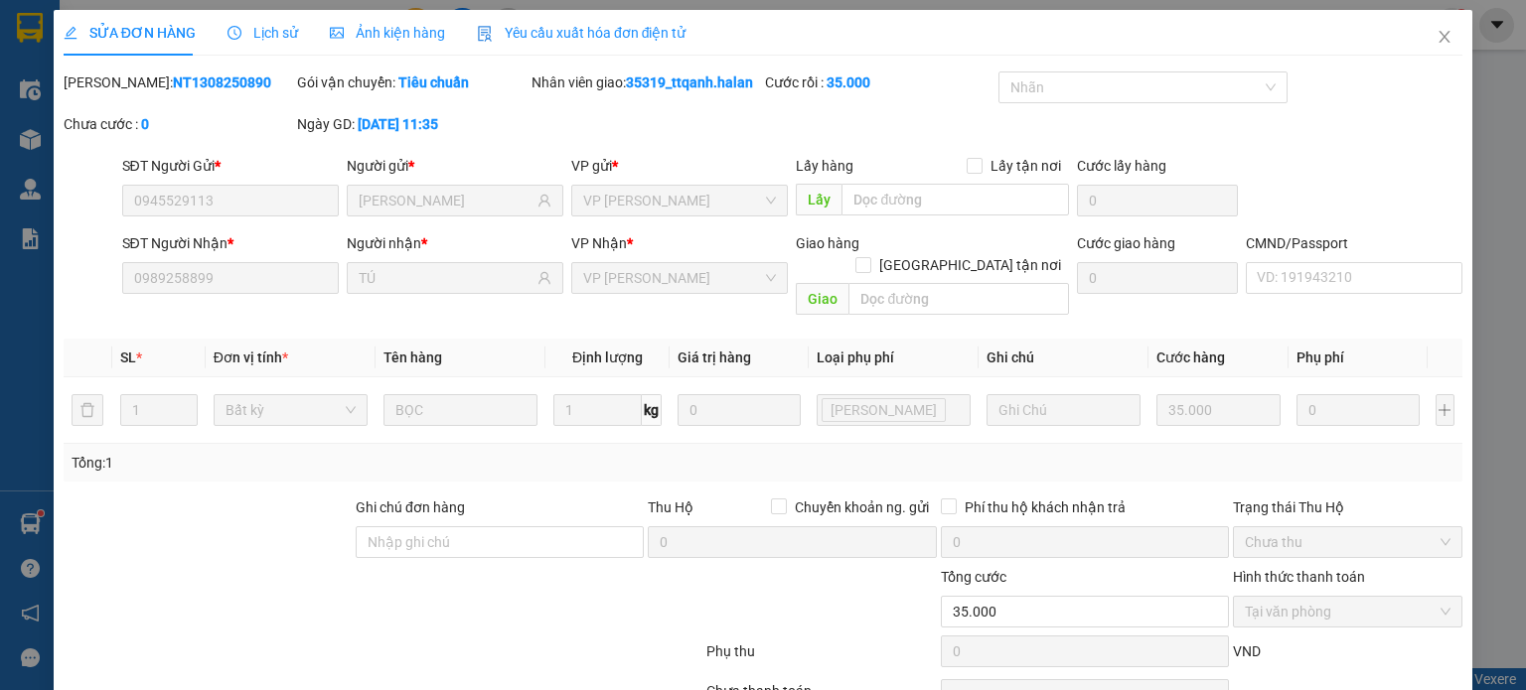
click at [266, 37] on span "Lịch sử" at bounding box center [263, 33] width 71 height 16
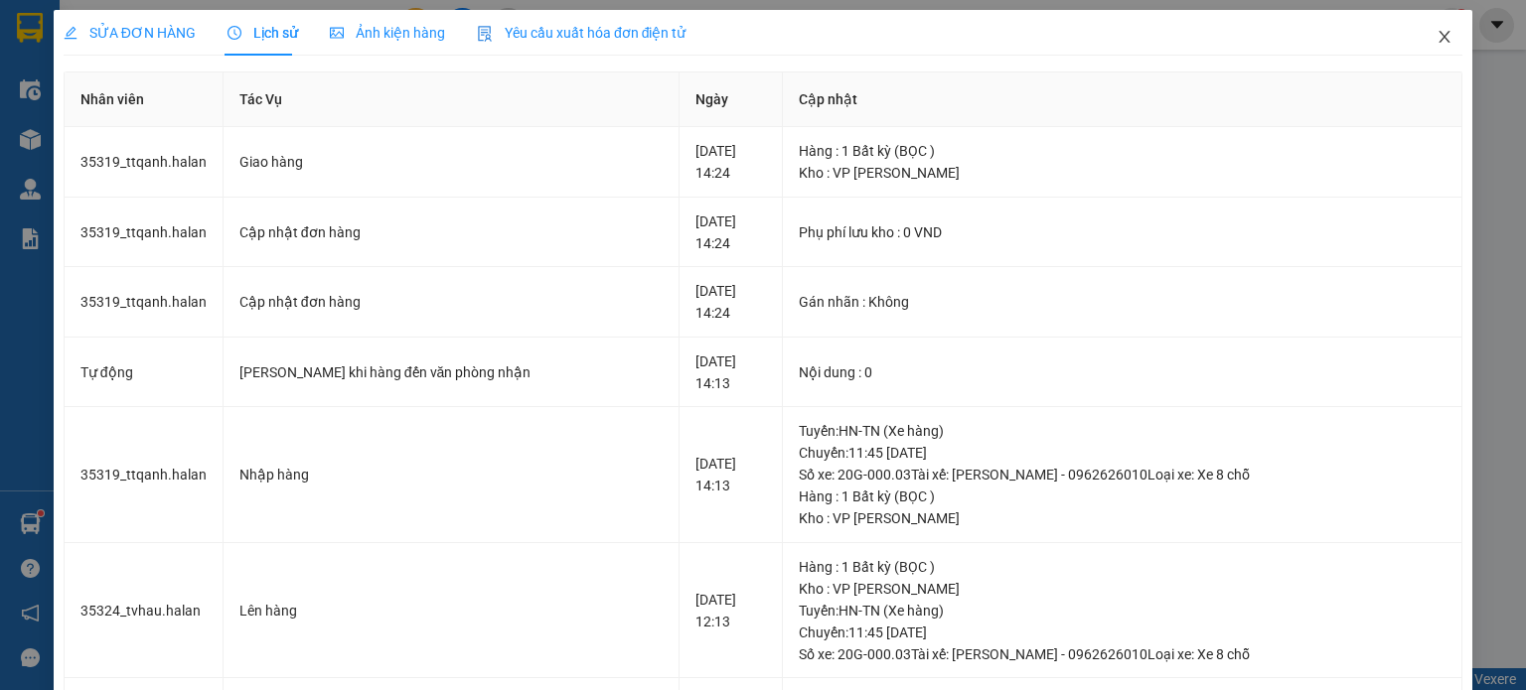
click at [1437, 41] on icon "close" at bounding box center [1445, 37] width 16 height 16
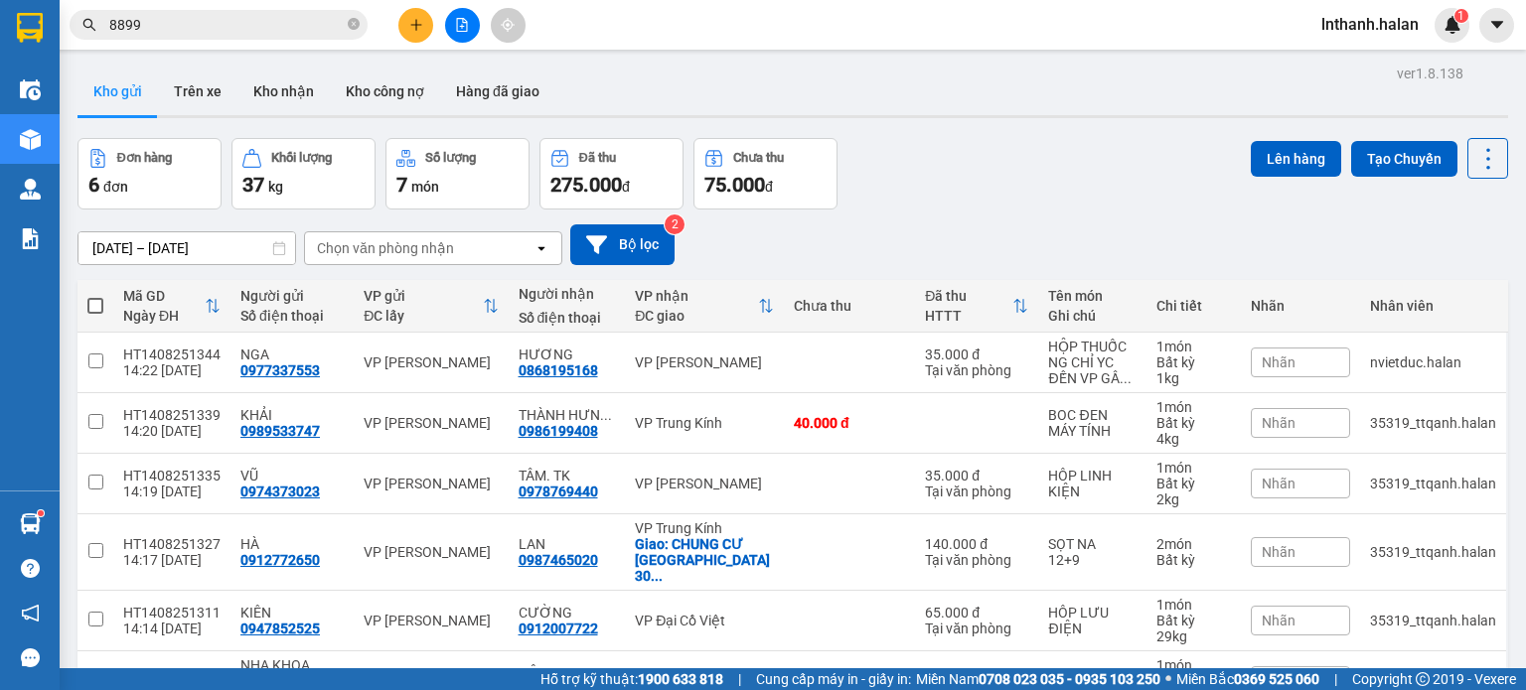
click at [300, 27] on input "8899" at bounding box center [226, 25] width 234 height 22
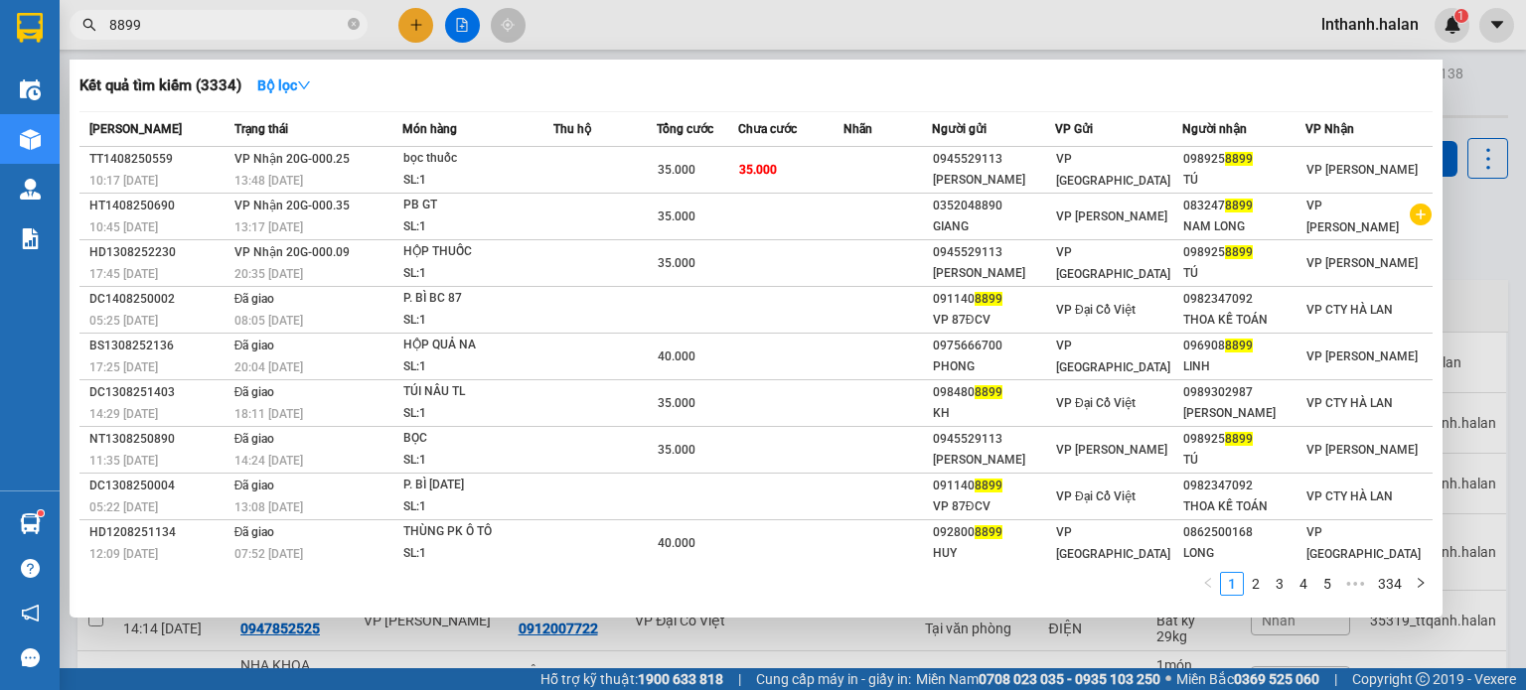
click at [300, 27] on input "8899" at bounding box center [226, 25] width 234 height 22
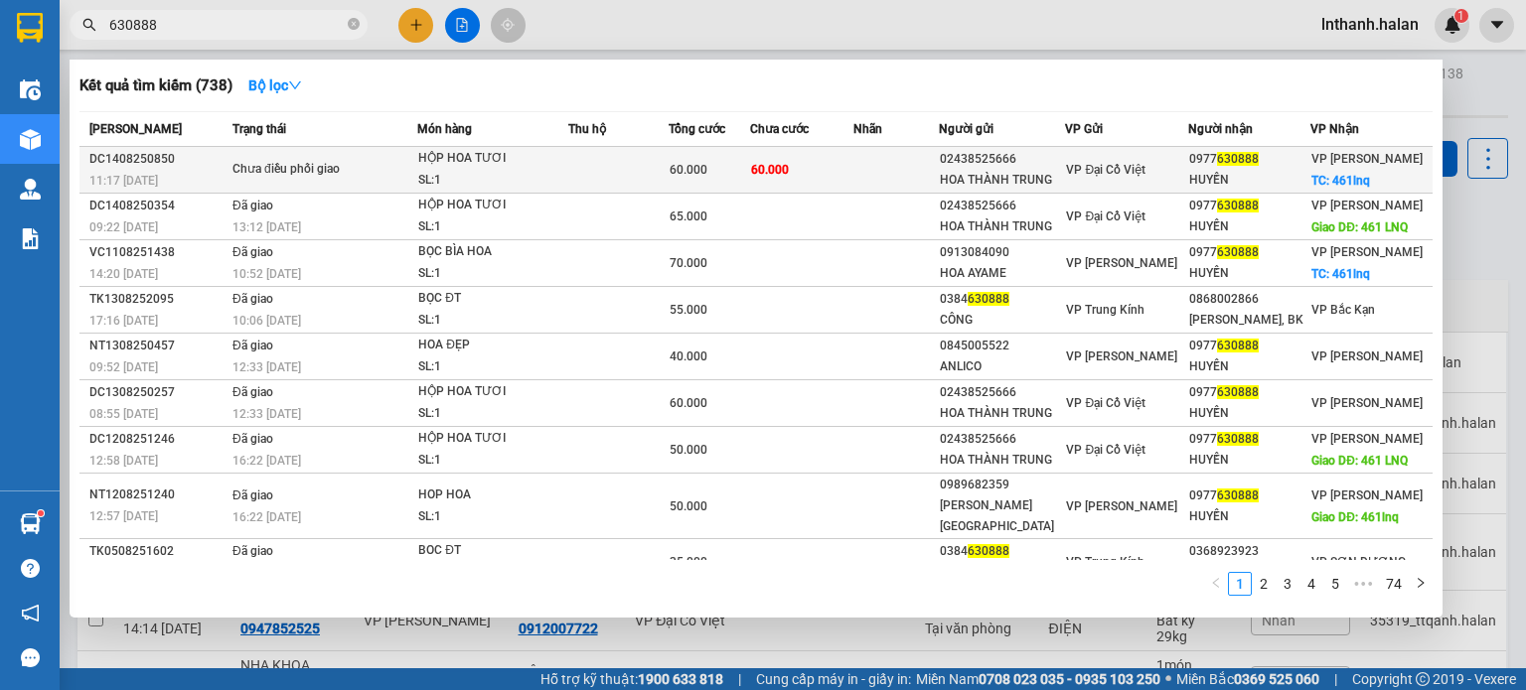
type input "630888"
click at [837, 157] on td "60.000" at bounding box center [801, 170] width 103 height 47
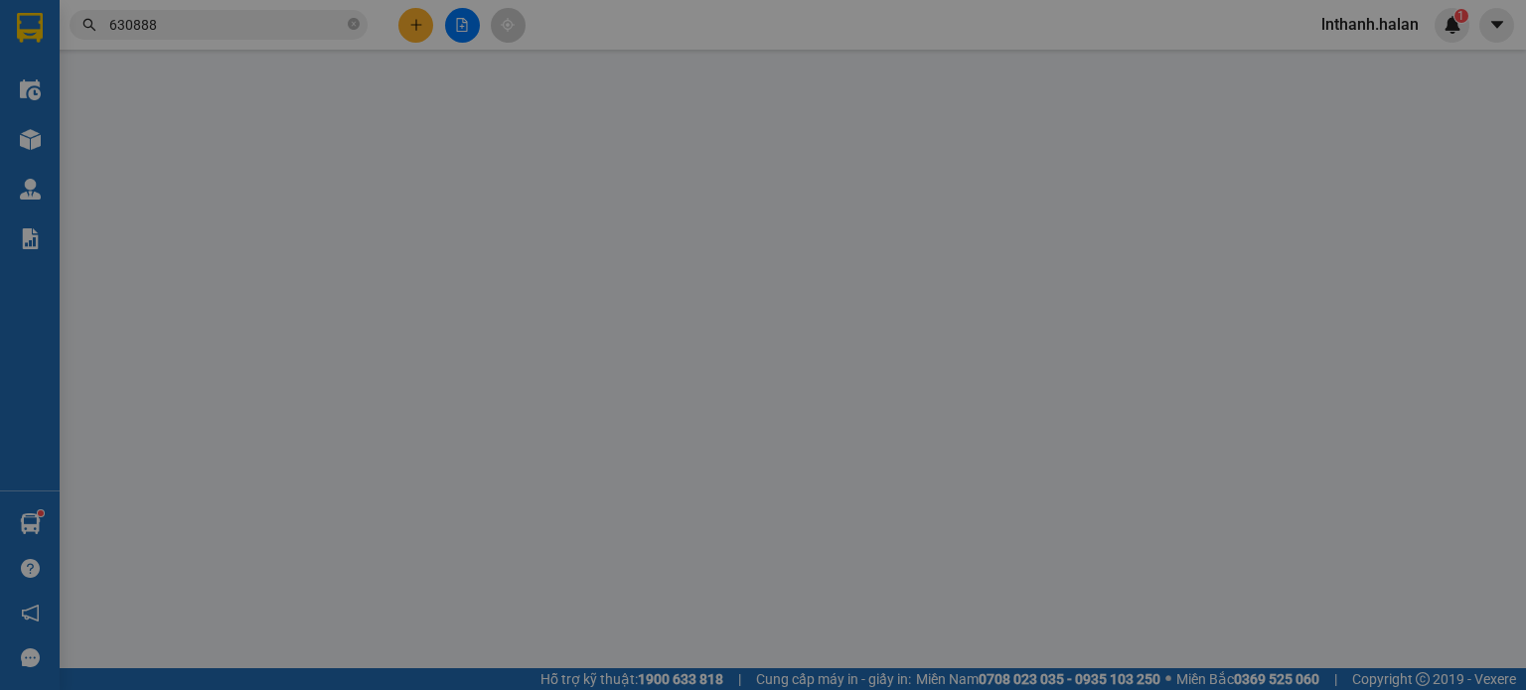
type input "02438525666"
type input "HOA THÀNH TRUNG"
type input "0977630888"
type input "HUYỀN"
checkbox input "true"
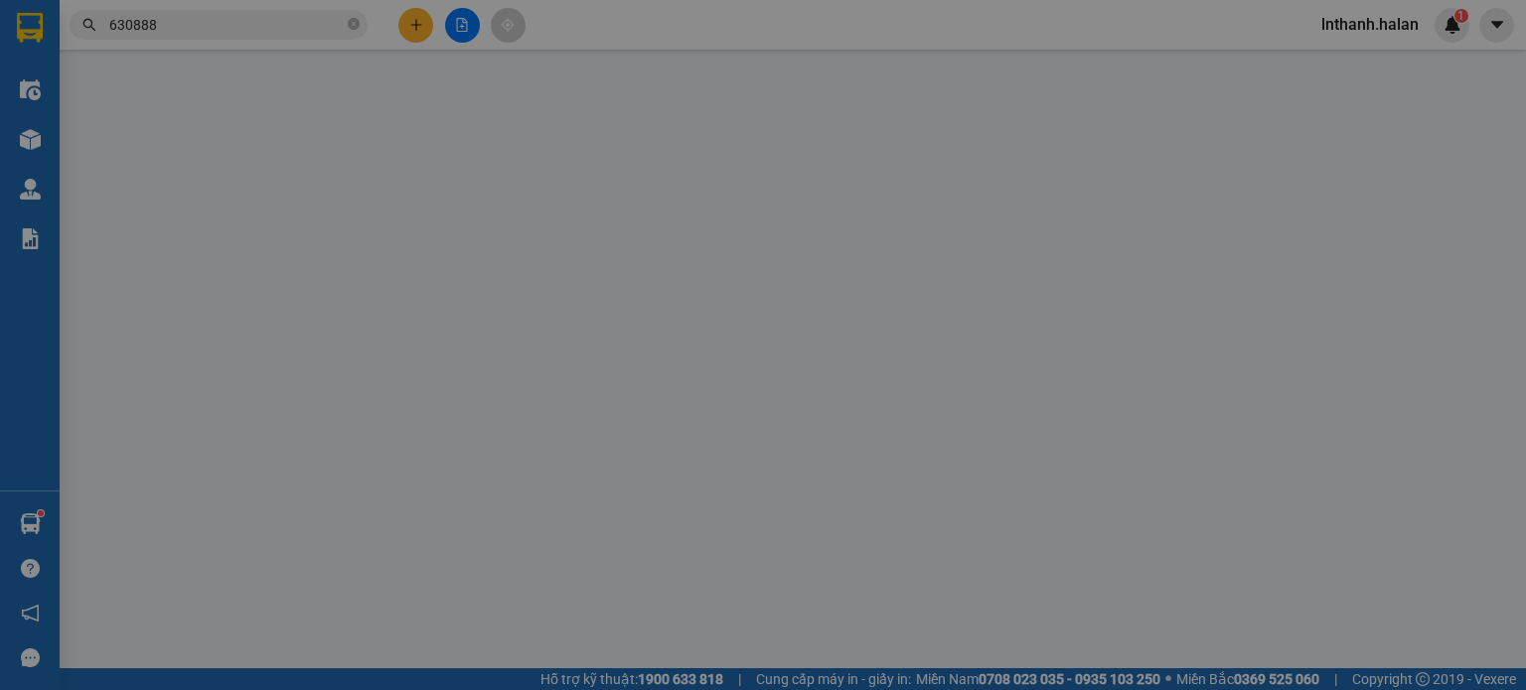
type input "461lnq"
type input "10.000"
type input "60.000"
